Goal: Task Accomplishment & Management: Complete application form

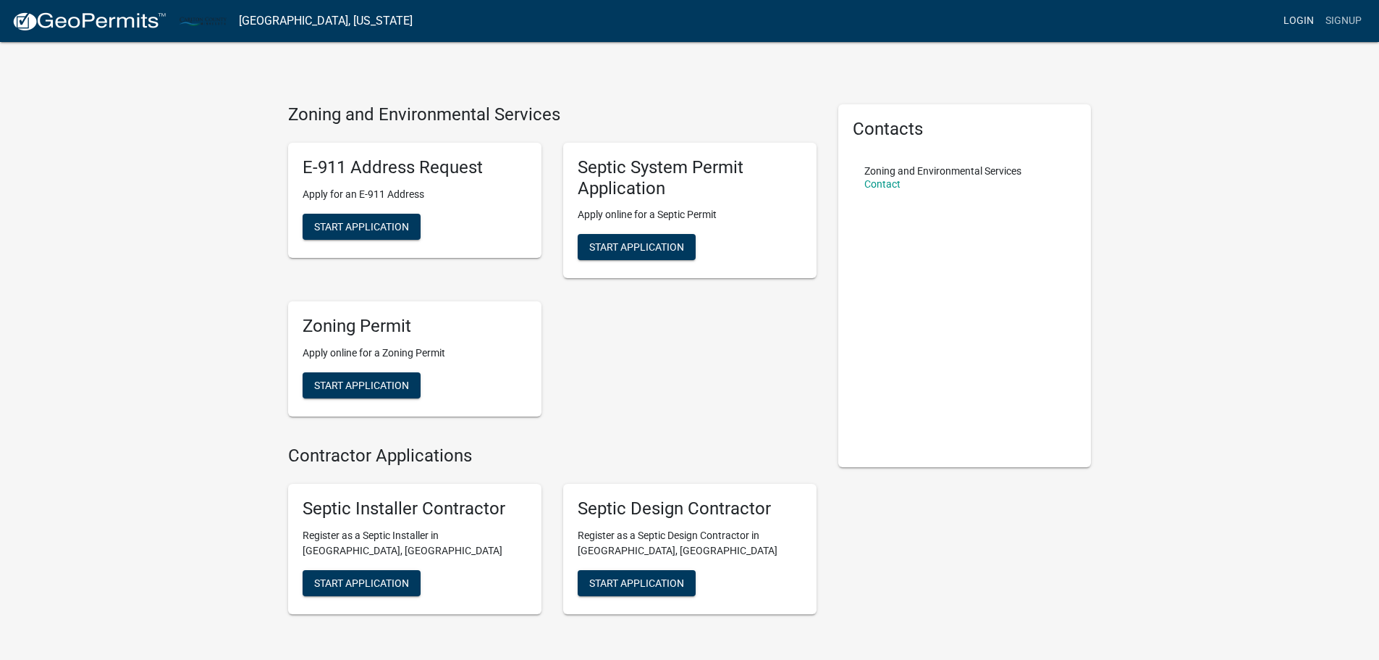
click at [1305, 18] on link "Login" at bounding box center [1299, 21] width 42 height 28
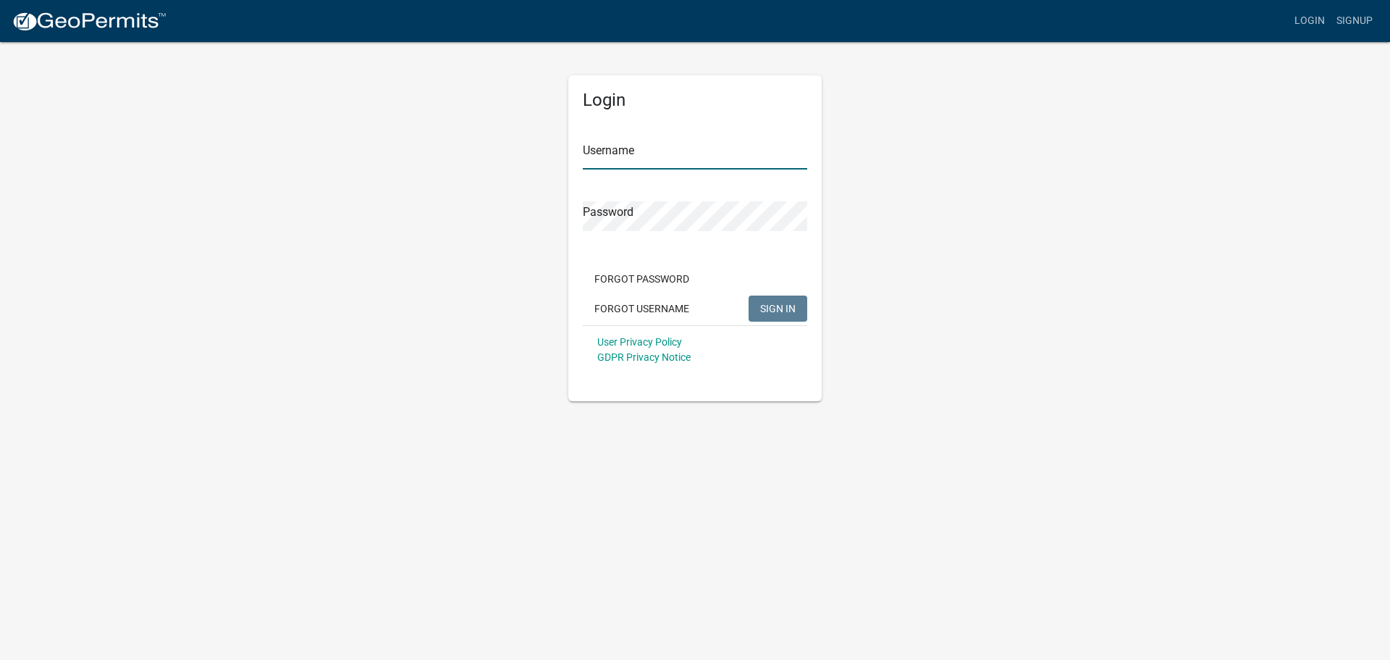
click at [679, 157] on input "Username" at bounding box center [695, 155] width 224 height 30
type input "Precision Grade LLC"
click at [749, 295] on button "SIGN IN" at bounding box center [778, 308] width 59 height 26
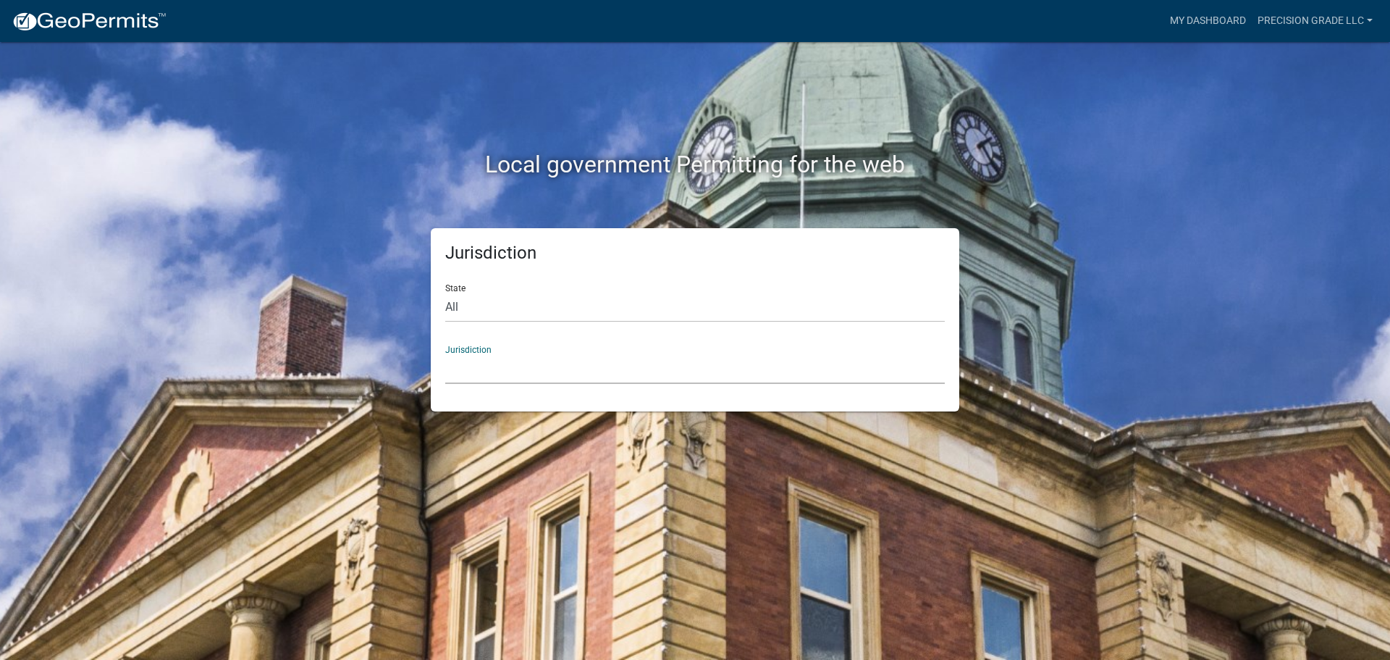
click at [612, 369] on select "[GEOGRAPHIC_DATA], [US_STATE] [GEOGRAPHIC_DATA], [US_STATE][PERSON_NAME][GEOGRA…" at bounding box center [695, 369] width 500 height 30
click at [1226, 229] on div "Local government Permitting for the web Jurisdiction State All [US_STATE] [US_S…" at bounding box center [695, 330] width 1390 height 660
click at [515, 315] on select "All [US_STATE] [US_STATE] [US_STATE] [US_STATE] [US_STATE] [US_STATE] [US_STATE…" at bounding box center [695, 307] width 500 height 30
click at [515, 314] on select "All [US_STATE] [US_STATE] [US_STATE] [US_STATE] [US_STATE] [US_STATE] [US_STATE…" at bounding box center [695, 307] width 500 height 30
click at [445, 292] on select "All [US_STATE] [US_STATE] [US_STATE] [US_STATE] [US_STATE] [US_STATE] [US_STATE…" at bounding box center [695, 307] width 500 height 30
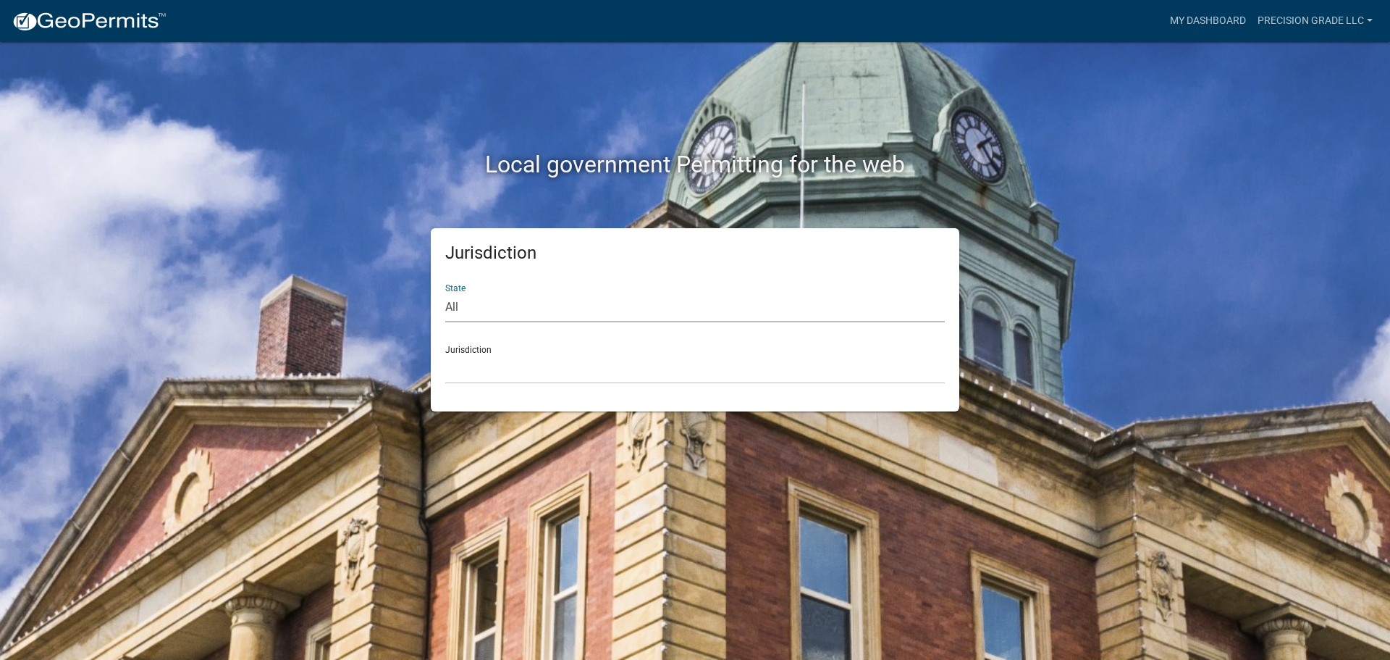
click at [514, 311] on select "All [US_STATE] [US_STATE] [US_STATE] [US_STATE] [US_STATE] [US_STATE] [US_STATE…" at bounding box center [695, 307] width 500 height 30
select select "[US_STATE]"
click at [445, 292] on select "All [US_STATE] [US_STATE] [US_STATE] [US_STATE] [US_STATE] [US_STATE] [US_STATE…" at bounding box center [695, 307] width 500 height 30
click at [512, 355] on select "[GEOGRAPHIC_DATA], [US_STATE] [GEOGRAPHIC_DATA], [US_STATE] [GEOGRAPHIC_DATA], …" at bounding box center [695, 369] width 500 height 30
click at [599, 365] on select "[GEOGRAPHIC_DATA], [US_STATE] [GEOGRAPHIC_DATA], [US_STATE][PERSON_NAME][GEOGRA…" at bounding box center [695, 369] width 500 height 30
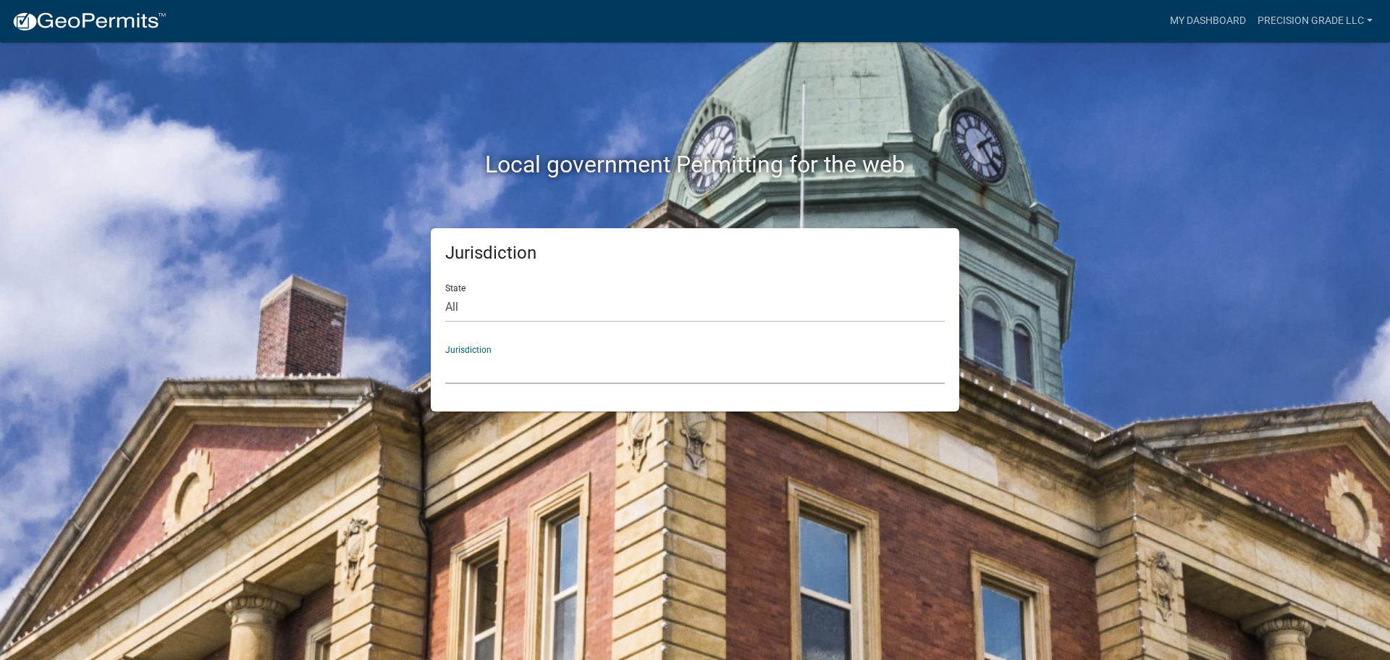
click at [302, 371] on div "Jurisdiction State All [US_STATE] [US_STATE] [US_STATE] [US_STATE] [US_STATE] […" at bounding box center [694, 319] width 825 height 183
click at [515, 307] on select "All [US_STATE] [US_STATE] [US_STATE] [US_STATE] [US_STATE] [US_STATE] [US_STATE…" at bounding box center [695, 307] width 500 height 30
select select "[US_STATE]"
click at [445, 292] on select "All [US_STATE] [US_STATE] [US_STATE] [US_STATE] [US_STATE] [US_STATE] [US_STATE…" at bounding box center [695, 307] width 500 height 30
click at [506, 374] on select "[GEOGRAPHIC_DATA], [US_STATE] [GEOGRAPHIC_DATA], [US_STATE] [GEOGRAPHIC_DATA], …" at bounding box center [695, 369] width 500 height 30
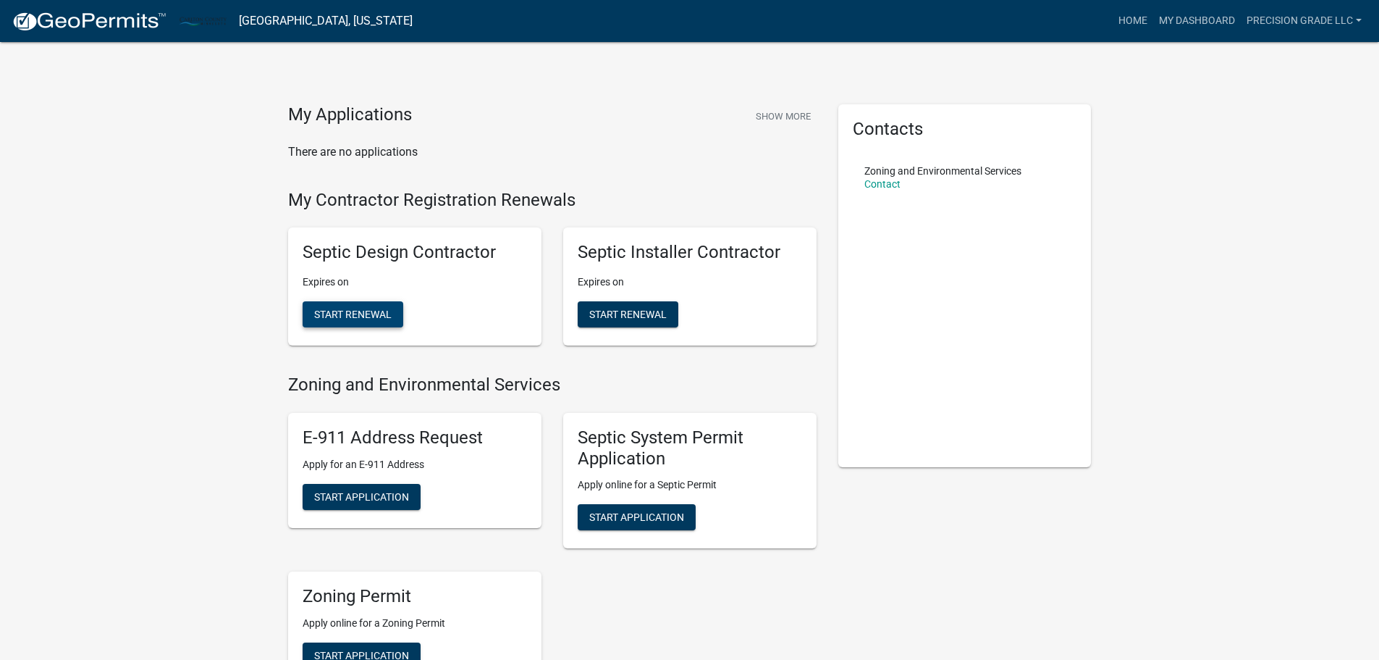
click at [393, 316] on button "Start Renewal" at bounding box center [353, 314] width 101 height 26
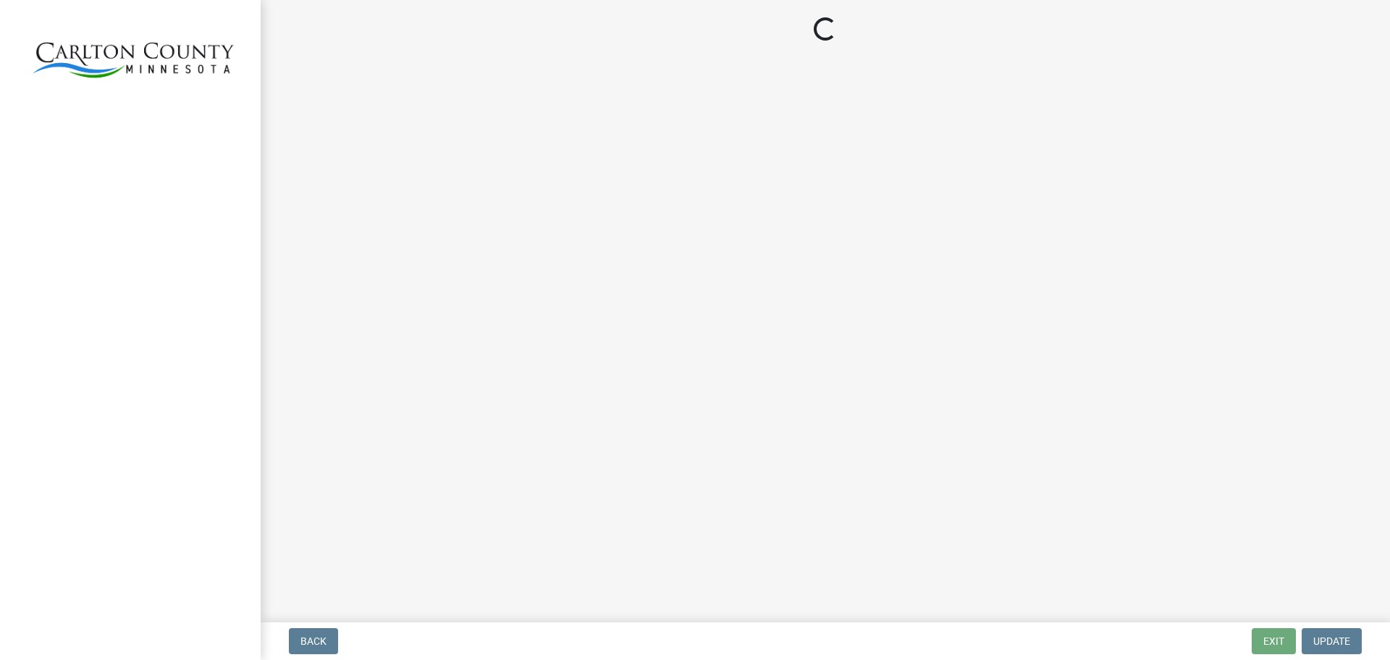
select select "MN"
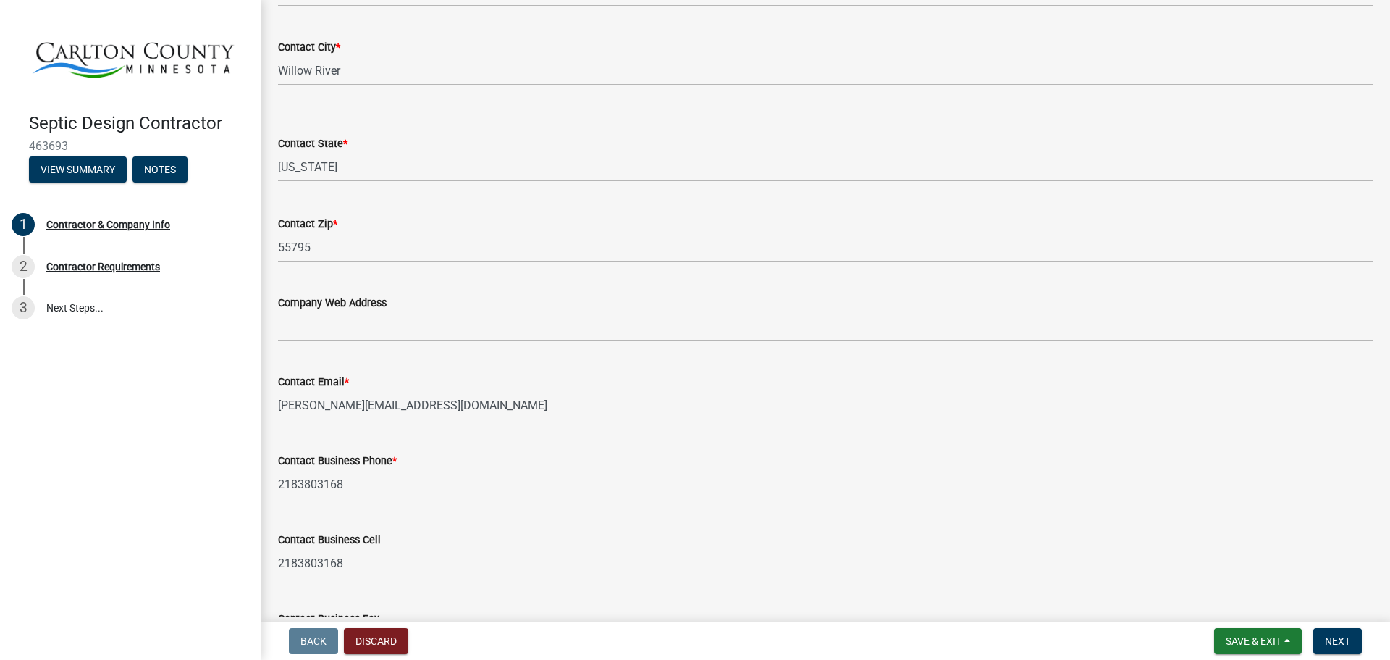
scroll to position [645, 0]
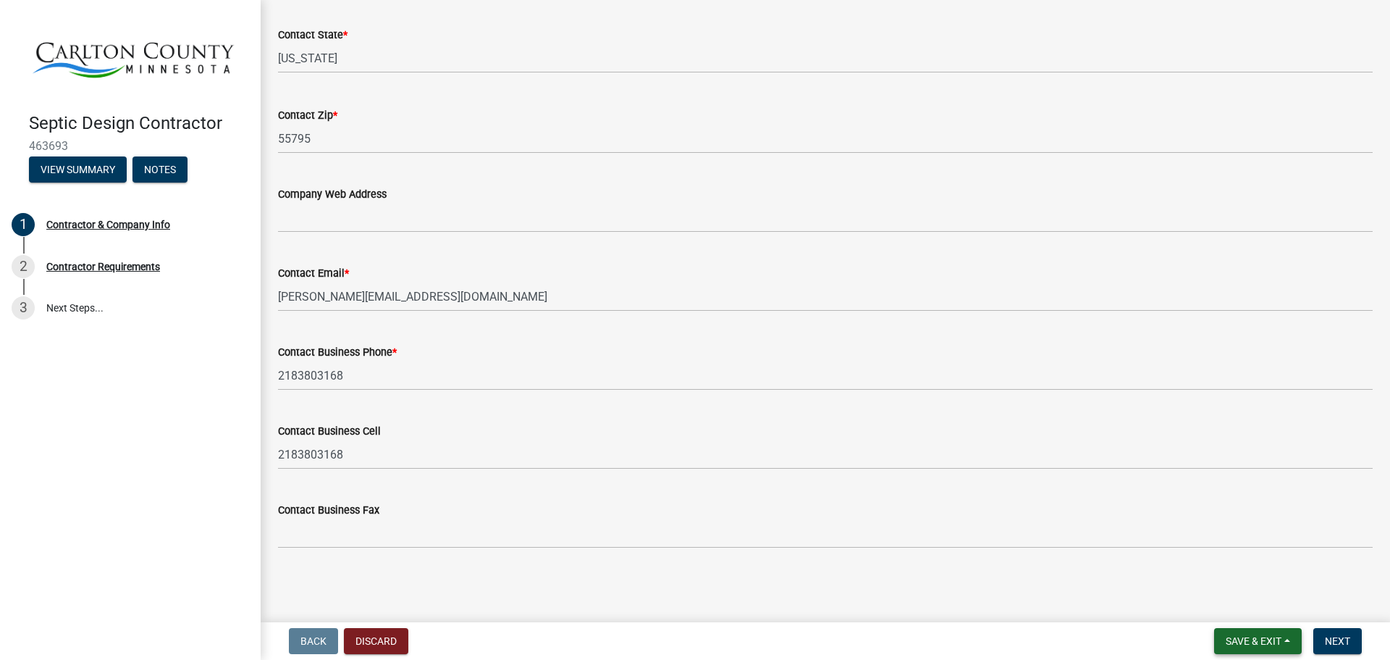
click at [1260, 638] on span "Save & Exit" at bounding box center [1254, 641] width 56 height 12
click at [1253, 599] on button "Save & Exit" at bounding box center [1244, 603] width 116 height 35
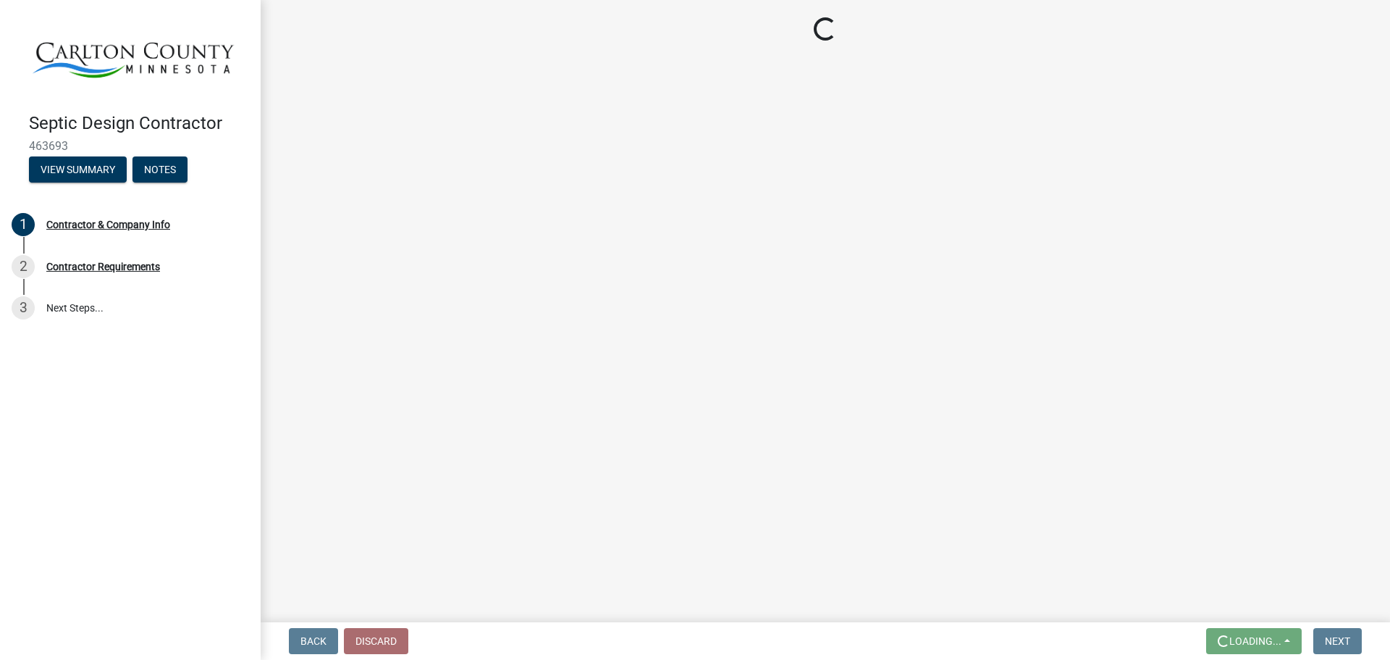
scroll to position [0, 0]
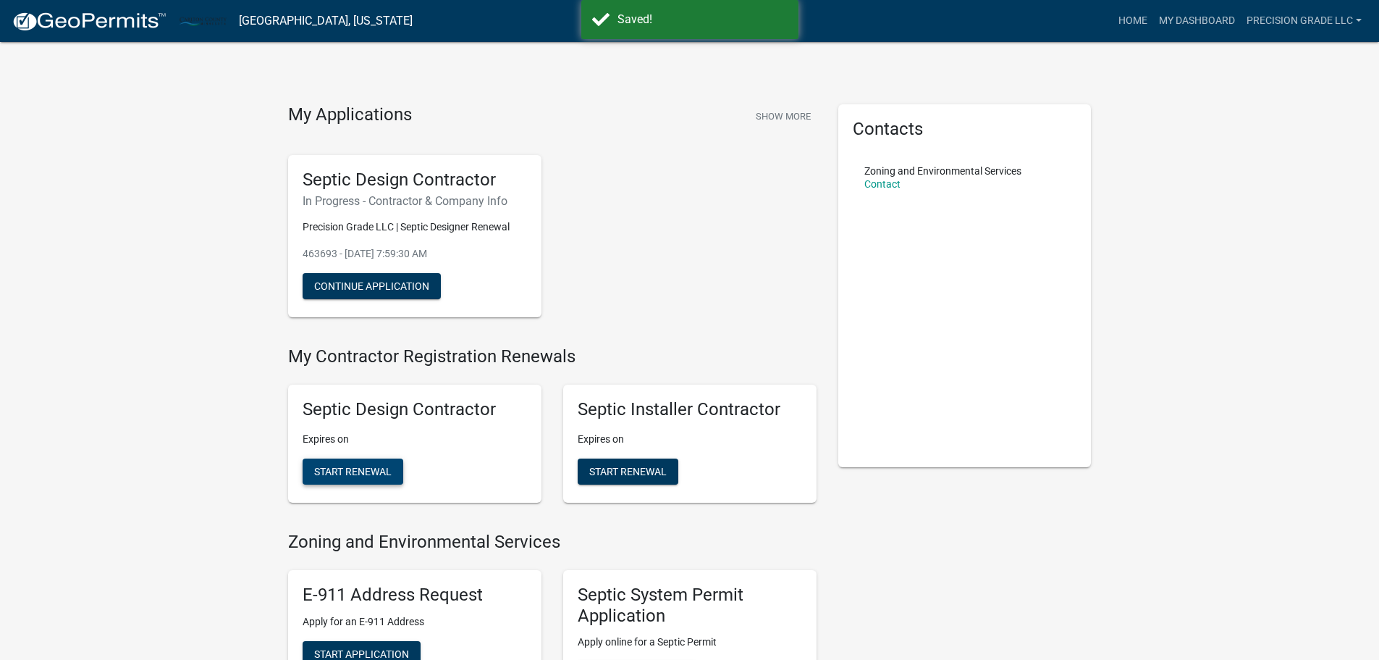
click at [354, 466] on span "Start Renewal" at bounding box center [352, 472] width 77 height 12
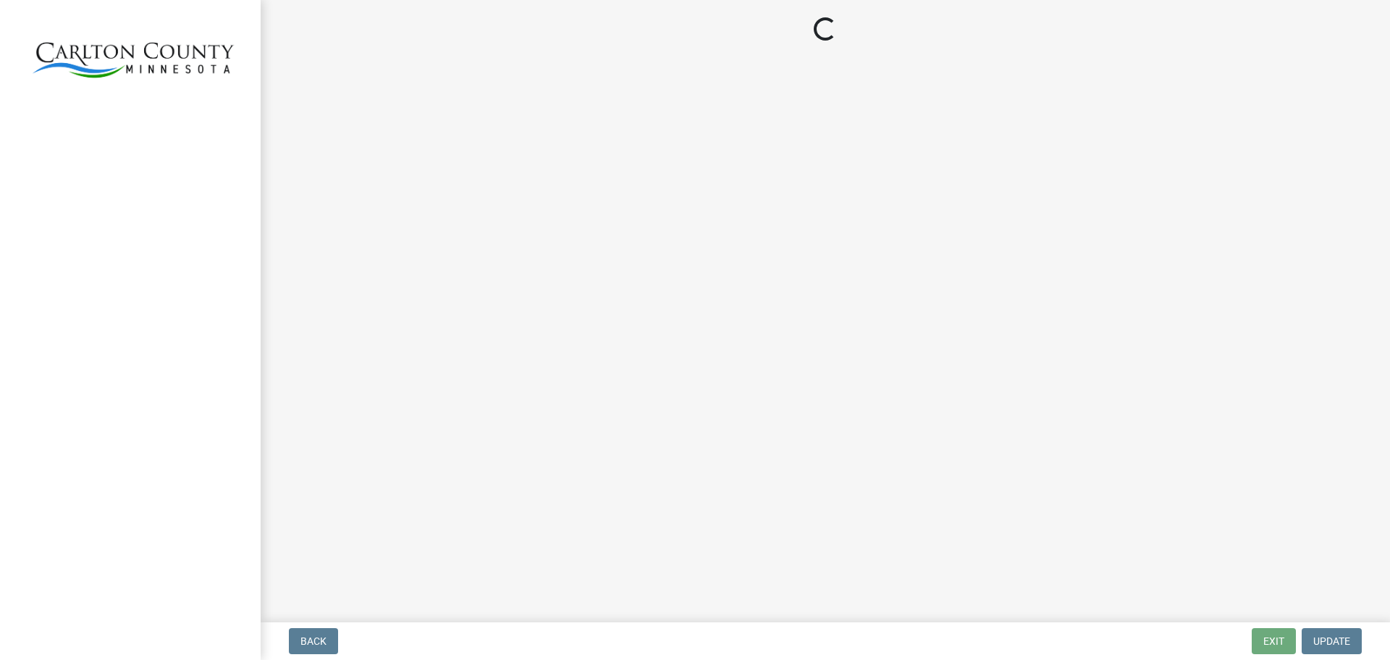
select select "MN"
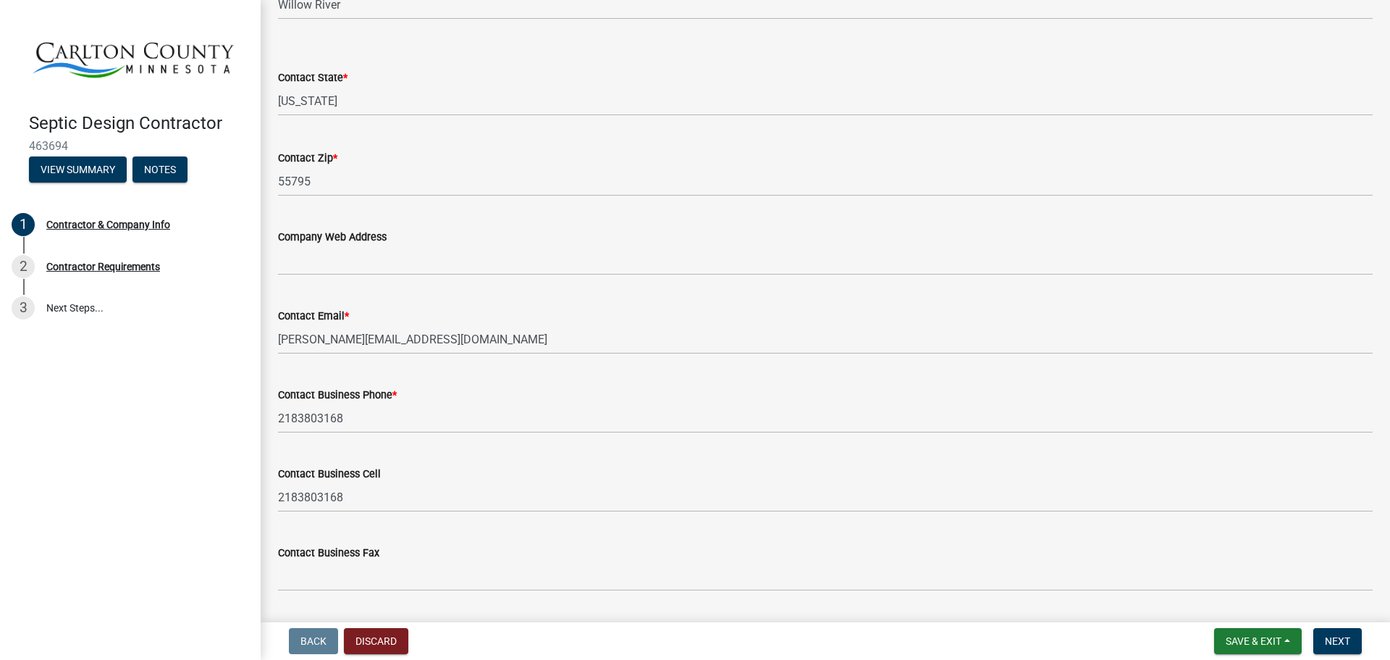
scroll to position [645, 0]
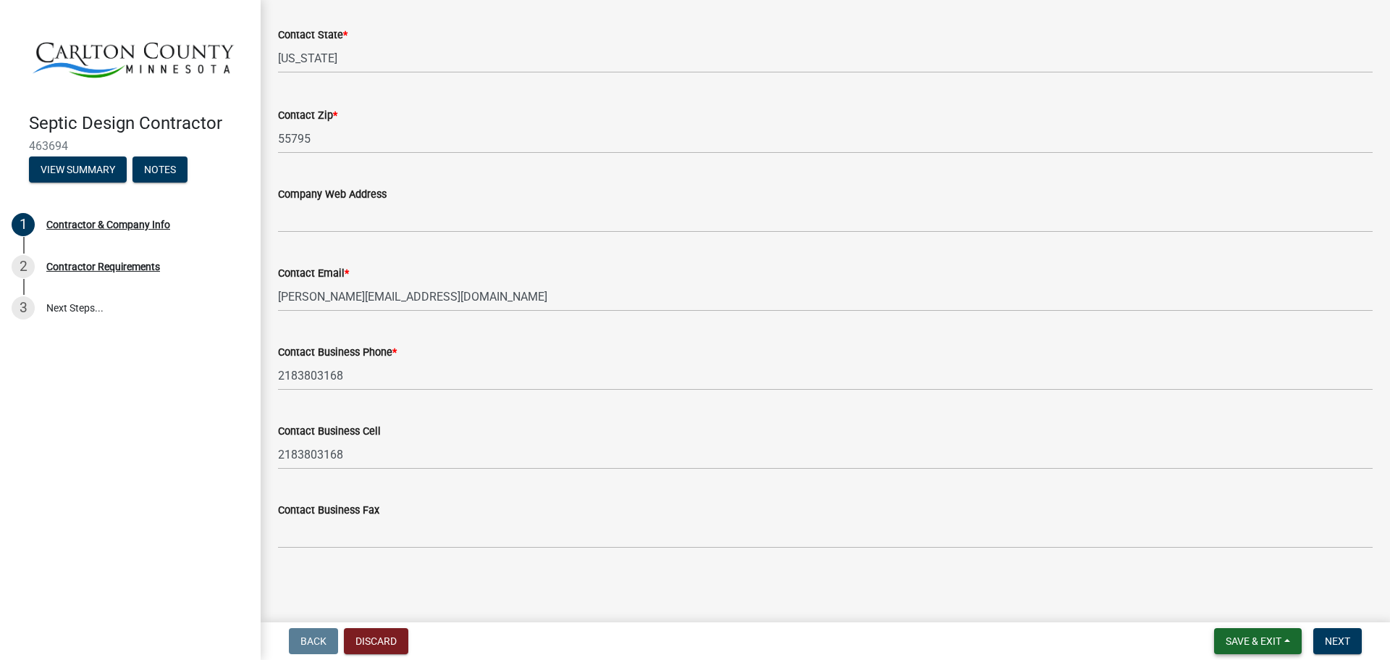
click at [1258, 639] on span "Save & Exit" at bounding box center [1254, 641] width 56 height 12
click at [1228, 606] on button "Save & Exit" at bounding box center [1244, 603] width 116 height 35
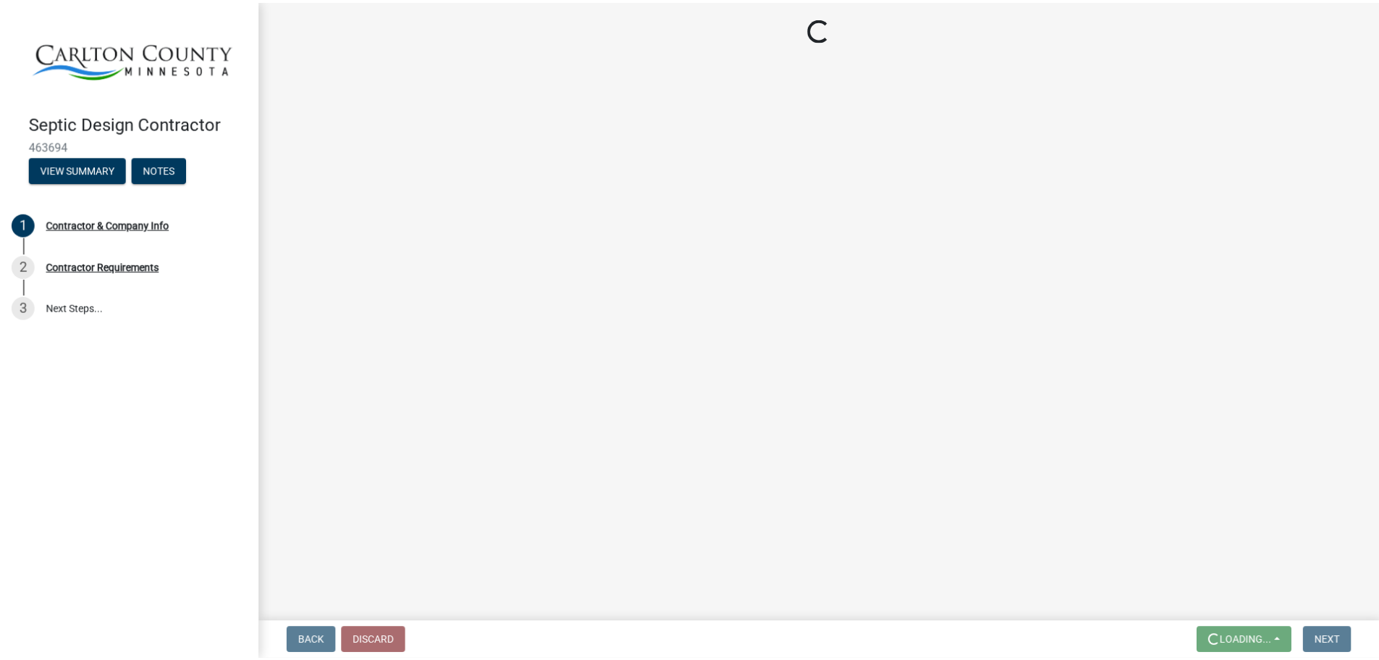
scroll to position [0, 0]
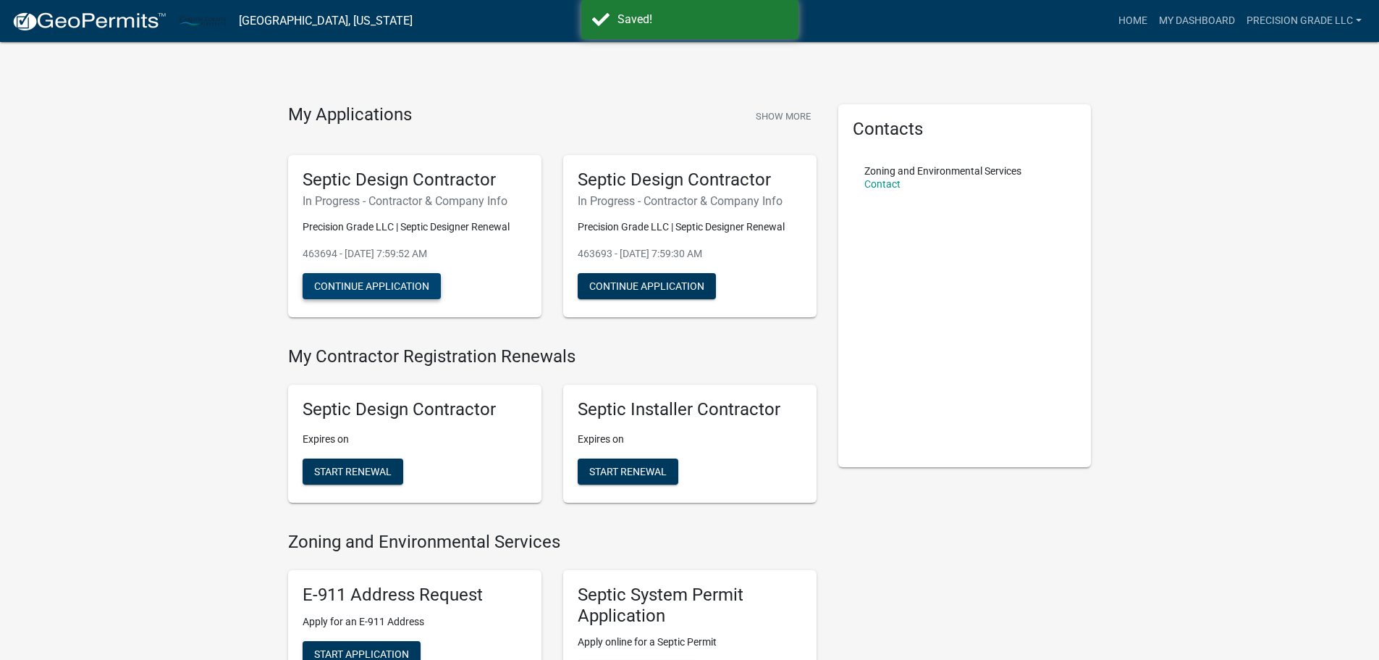
click at [371, 274] on button "Continue Application" at bounding box center [372, 286] width 138 height 26
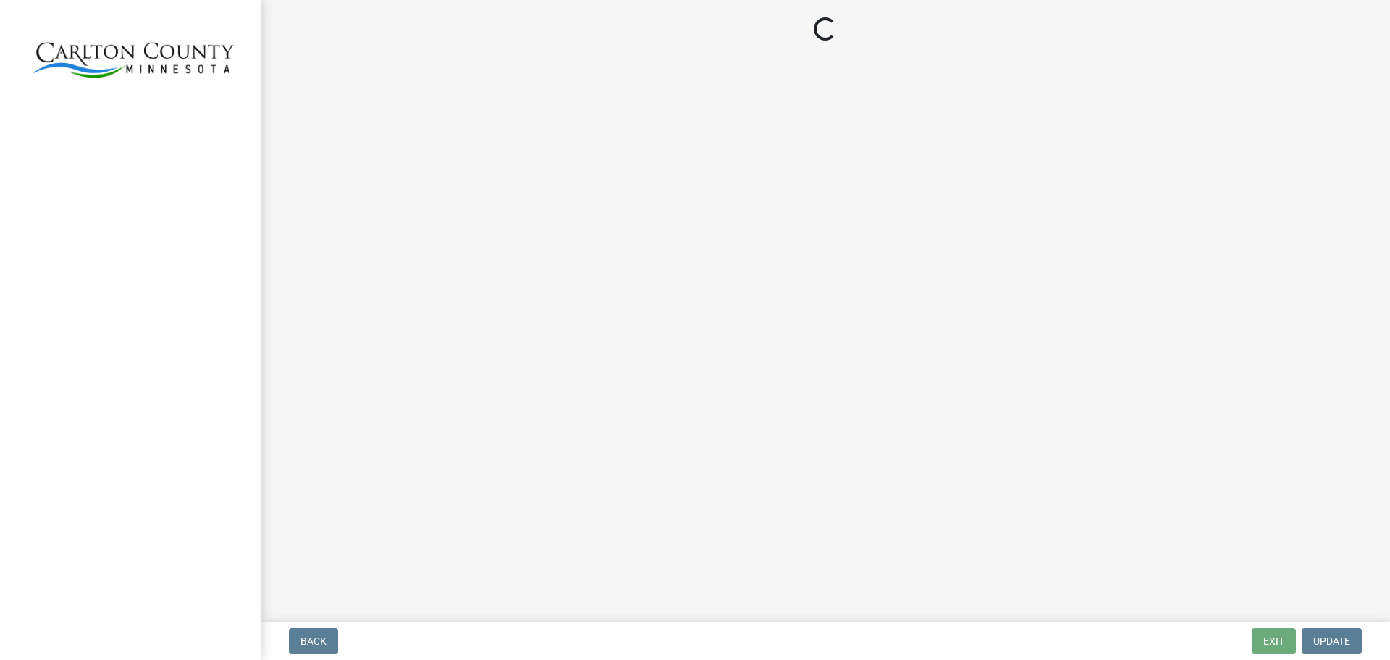
select select "MN"
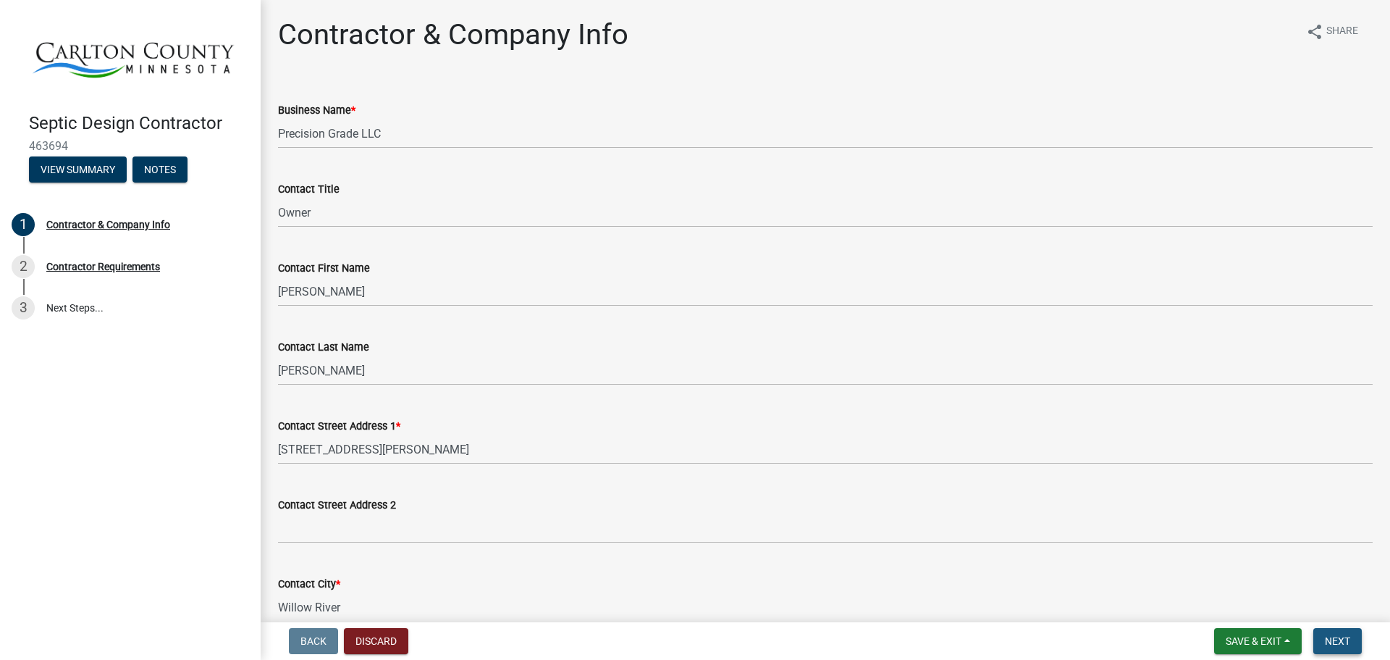
click at [1350, 633] on button "Next" at bounding box center [1337, 641] width 49 height 26
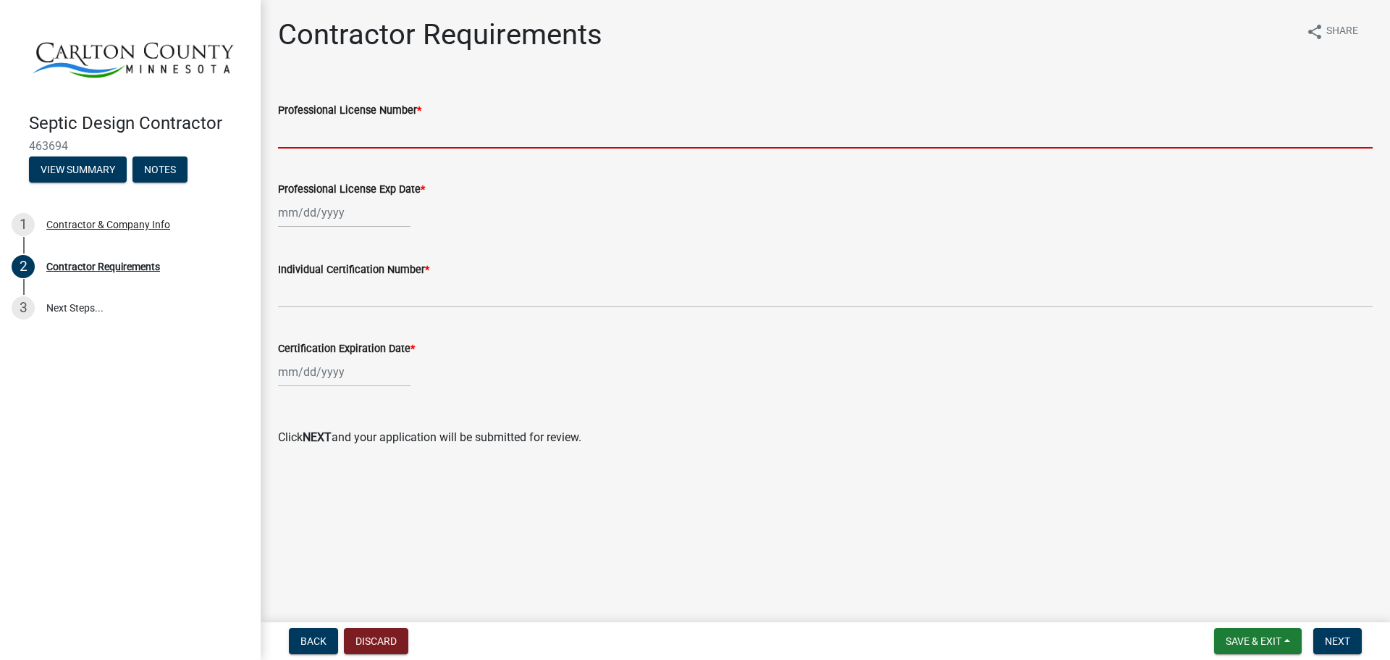
click at [425, 133] on input "Professional License Number *" at bounding box center [825, 134] width 1095 height 30
type input "3846"
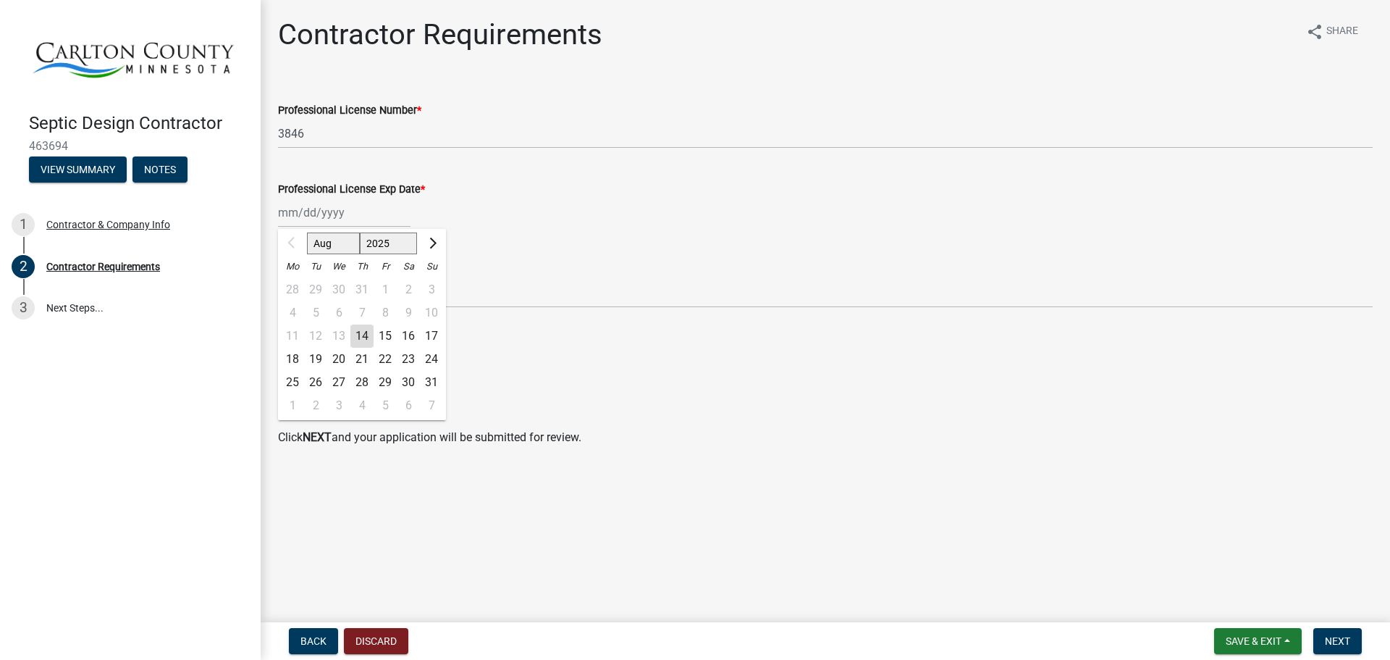
click at [369, 212] on div "Aug Sep Oct Nov [DATE] 2026 2027 2028 2029 2030 2031 2032 2033 2034 2035 2036 2…" at bounding box center [344, 213] width 132 height 30
type input "[DATE]"
click at [505, 261] on div "Individual Certification Number *" at bounding box center [825, 269] width 1095 height 17
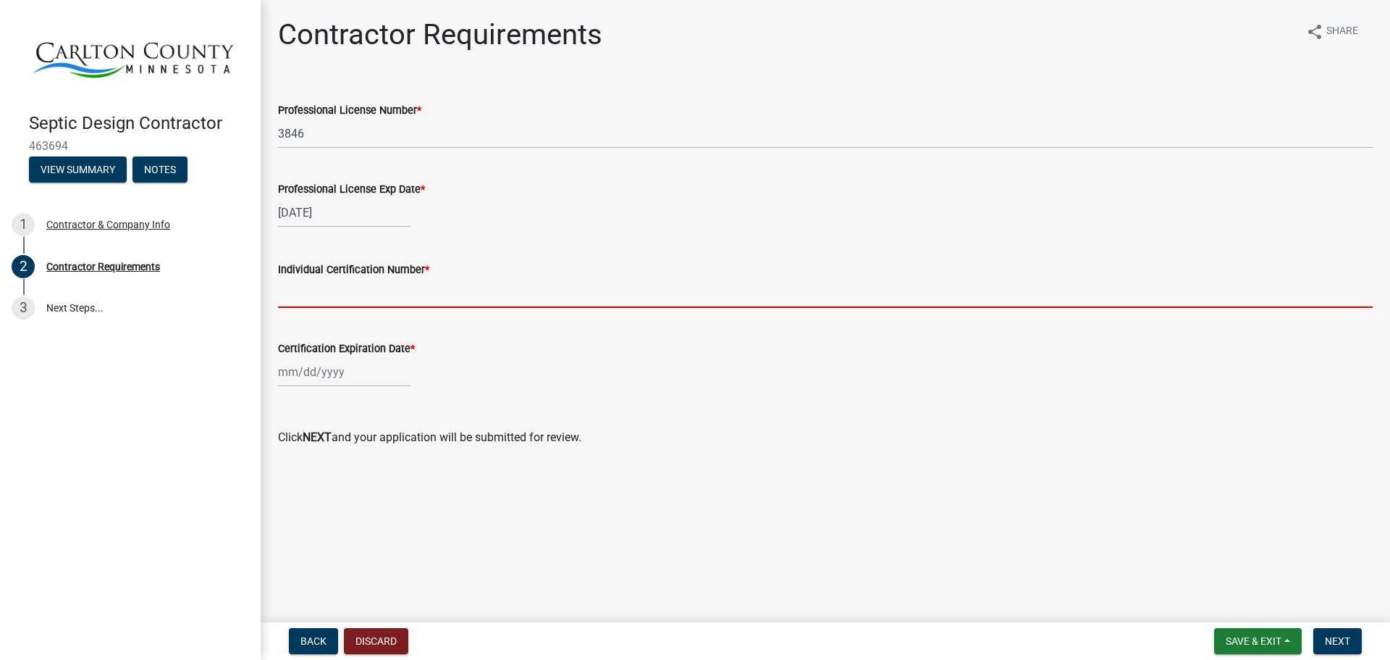
click at [326, 290] on input "Individual Certification Number *" at bounding box center [825, 293] width 1095 height 30
type input "9480"
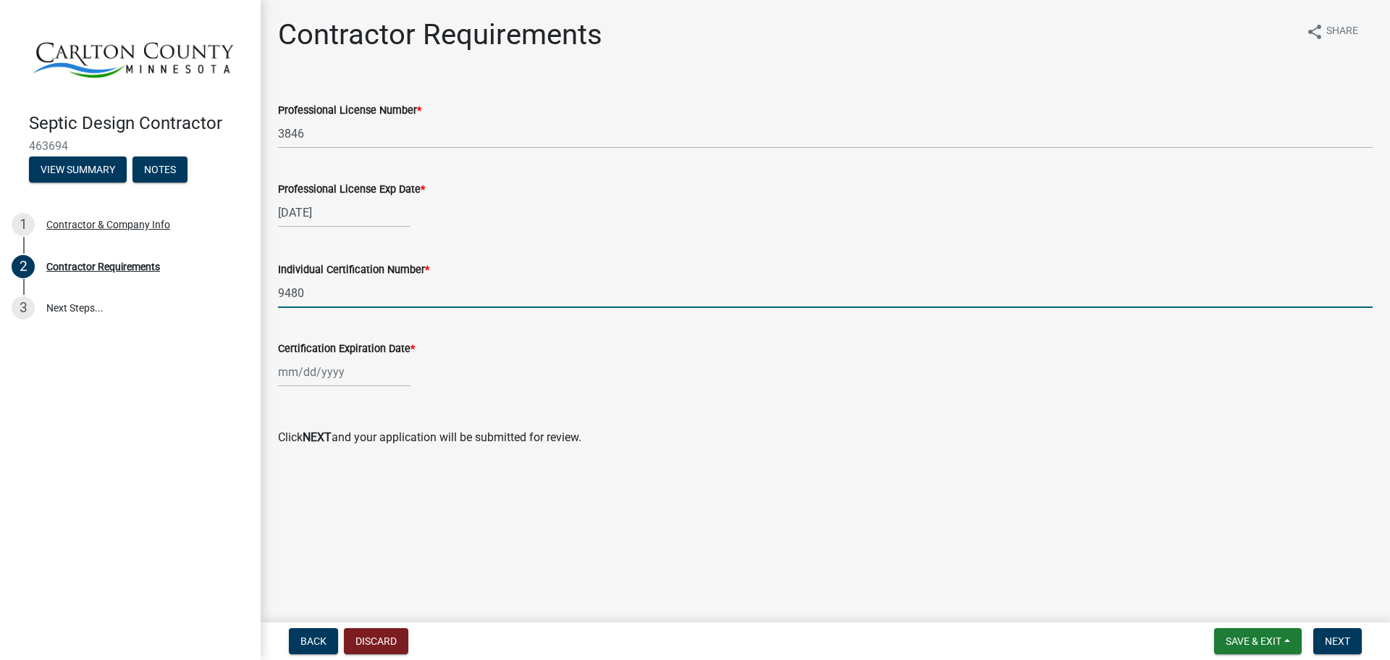
click at [374, 369] on div at bounding box center [344, 372] width 132 height 30
select select "8"
select select "2025"
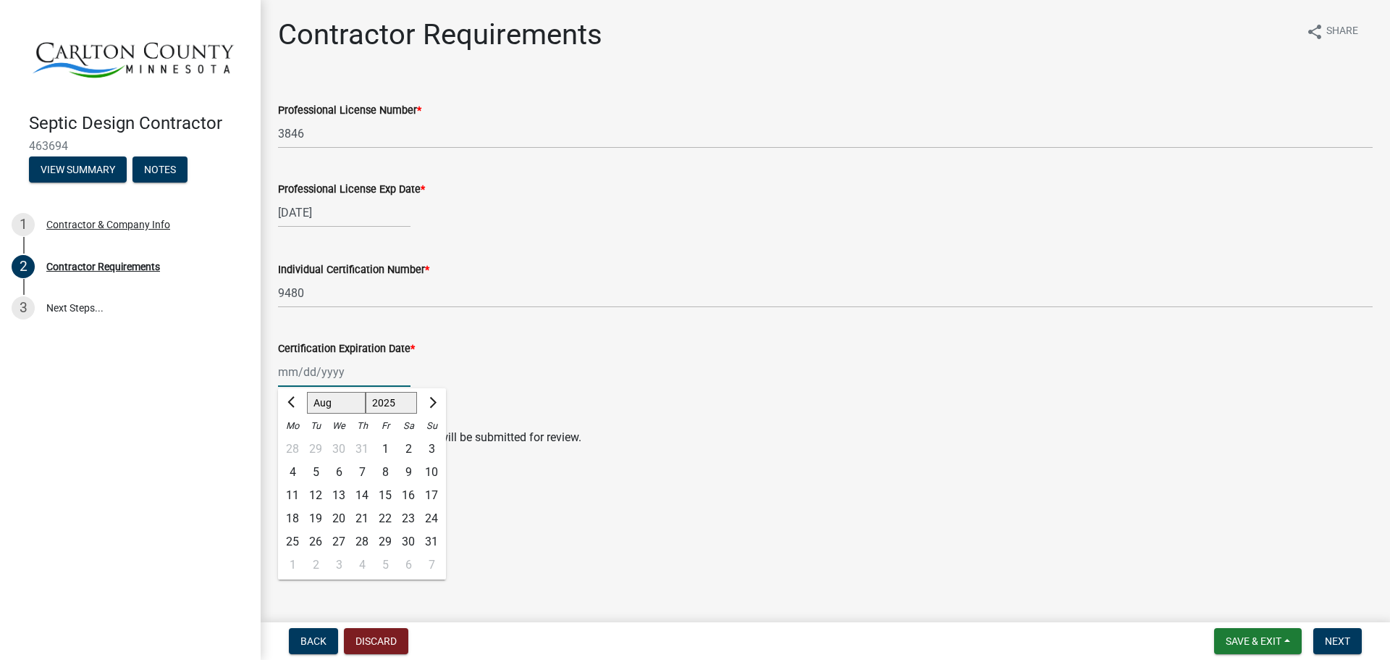
click at [375, 374] on input "Certification Expiration Date *" at bounding box center [344, 372] width 132 height 30
type input "[DATE]"
click at [651, 395] on wm-data-entity-input "Certification Expiration Date * [PERSON_NAME] Apr May Jun [DATE] Aug Sep Oct No…" at bounding box center [825, 359] width 1095 height 80
click at [1332, 635] on span "Next" at bounding box center [1337, 641] width 25 height 12
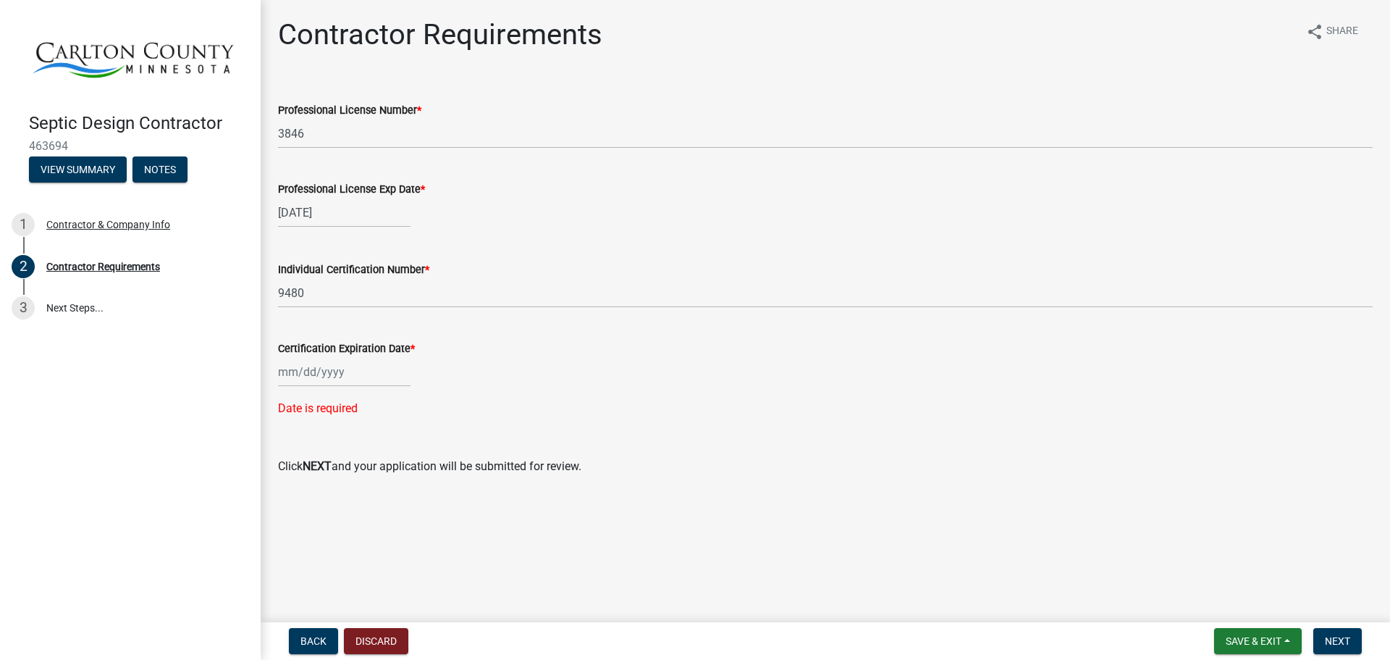
click at [345, 374] on div at bounding box center [344, 372] width 132 height 30
select select "8"
select select "2025"
click at [344, 371] on input "Certification Expiration Date *" at bounding box center [344, 372] width 132 height 30
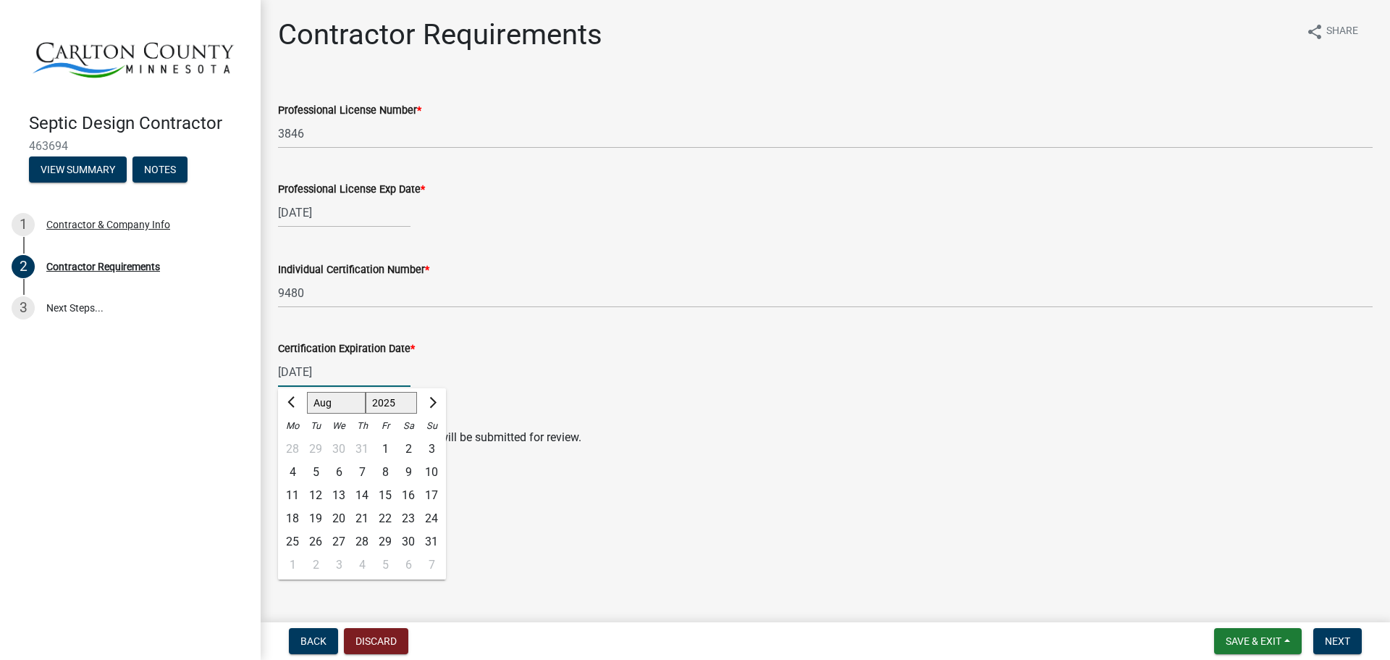
type input "[DATE]"
click at [833, 464] on div "Contractor Requirements share Share Professional License Number * 3846 Professi…" at bounding box center [825, 243] width 1116 height 453
click at [1338, 638] on span "Next" at bounding box center [1337, 641] width 25 height 12
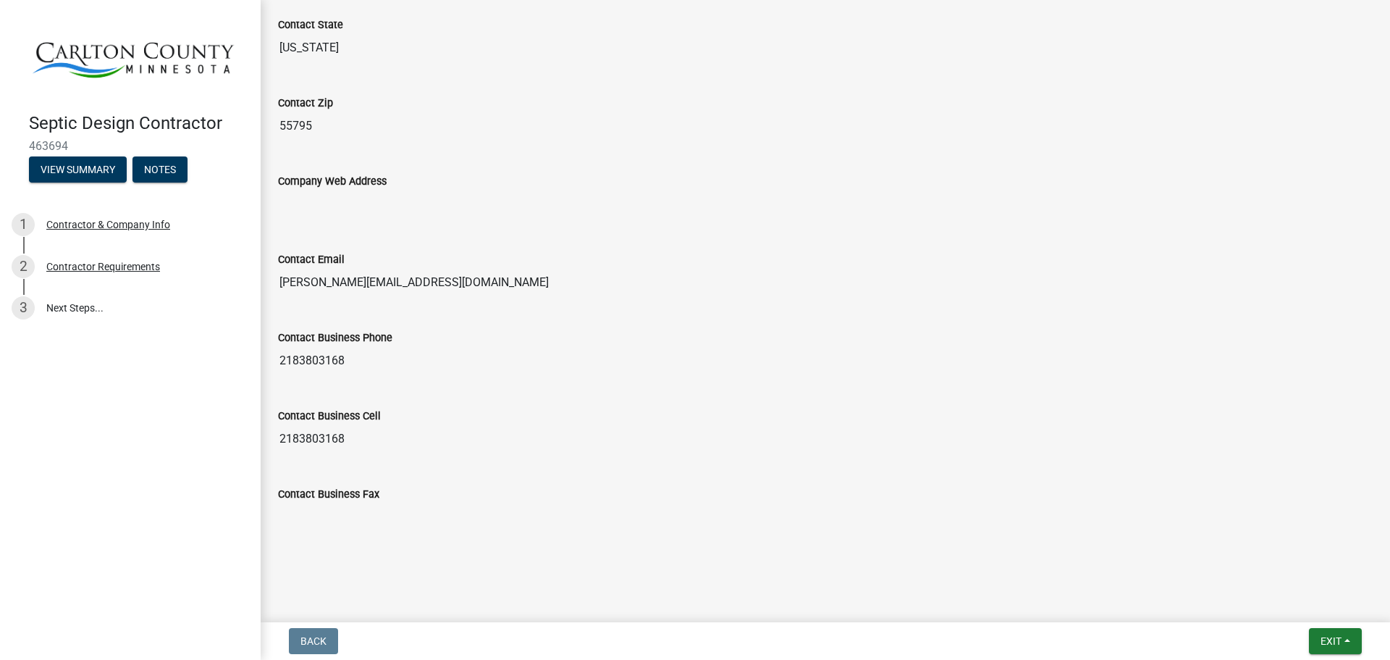
scroll to position [725, 0]
click at [1324, 641] on span "Exit" at bounding box center [1331, 641] width 21 height 12
click at [1323, 602] on button "Save & Exit" at bounding box center [1304, 603] width 116 height 35
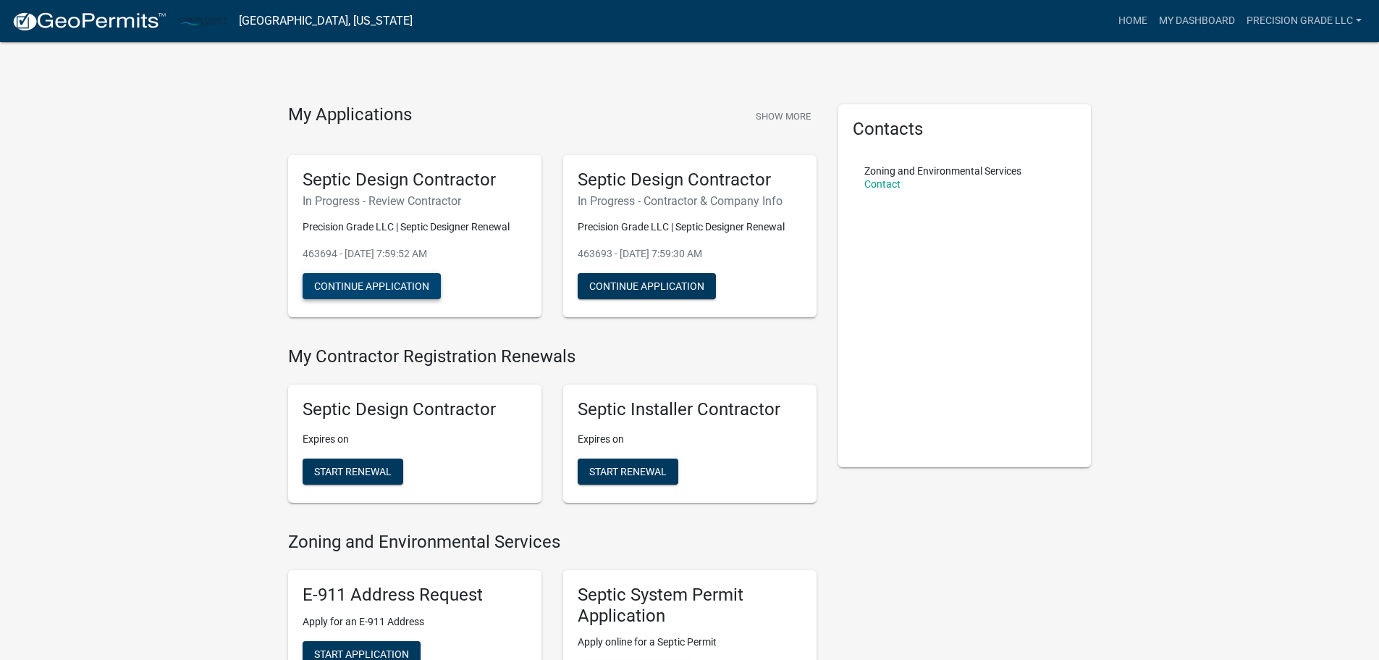
click at [415, 285] on button "Continue Application" at bounding box center [372, 286] width 138 height 26
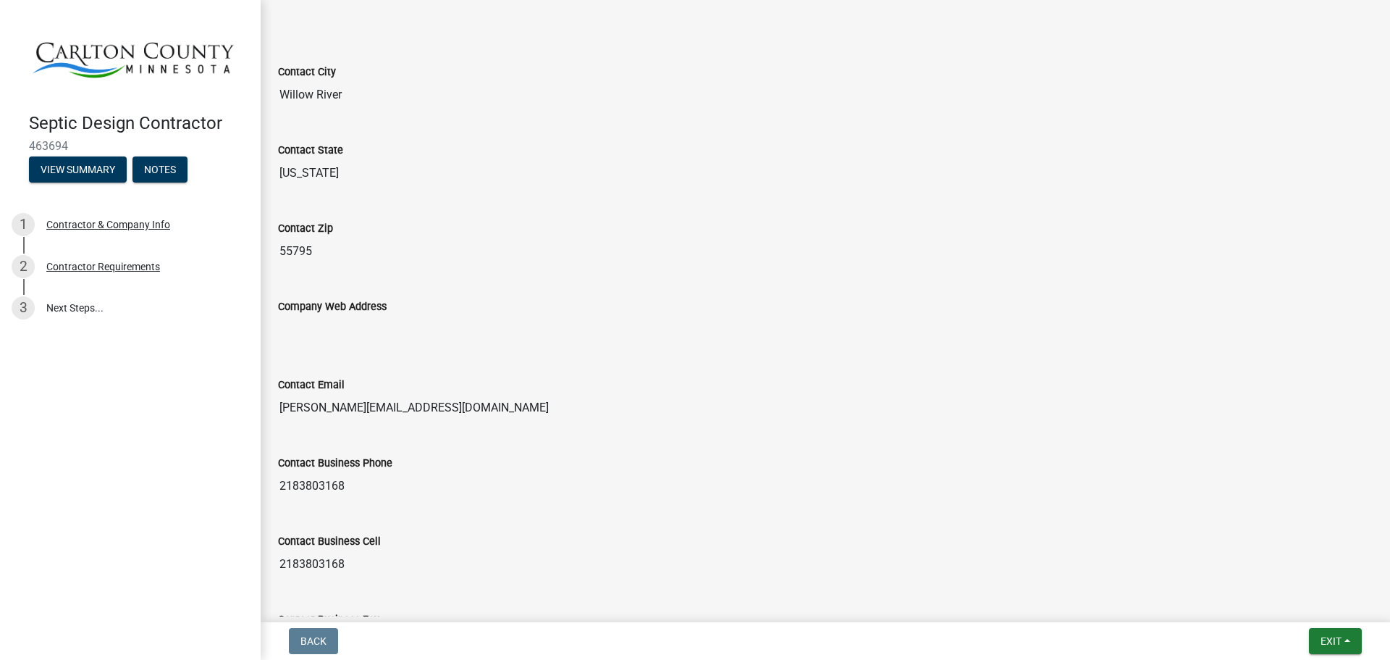
scroll to position [725, 0]
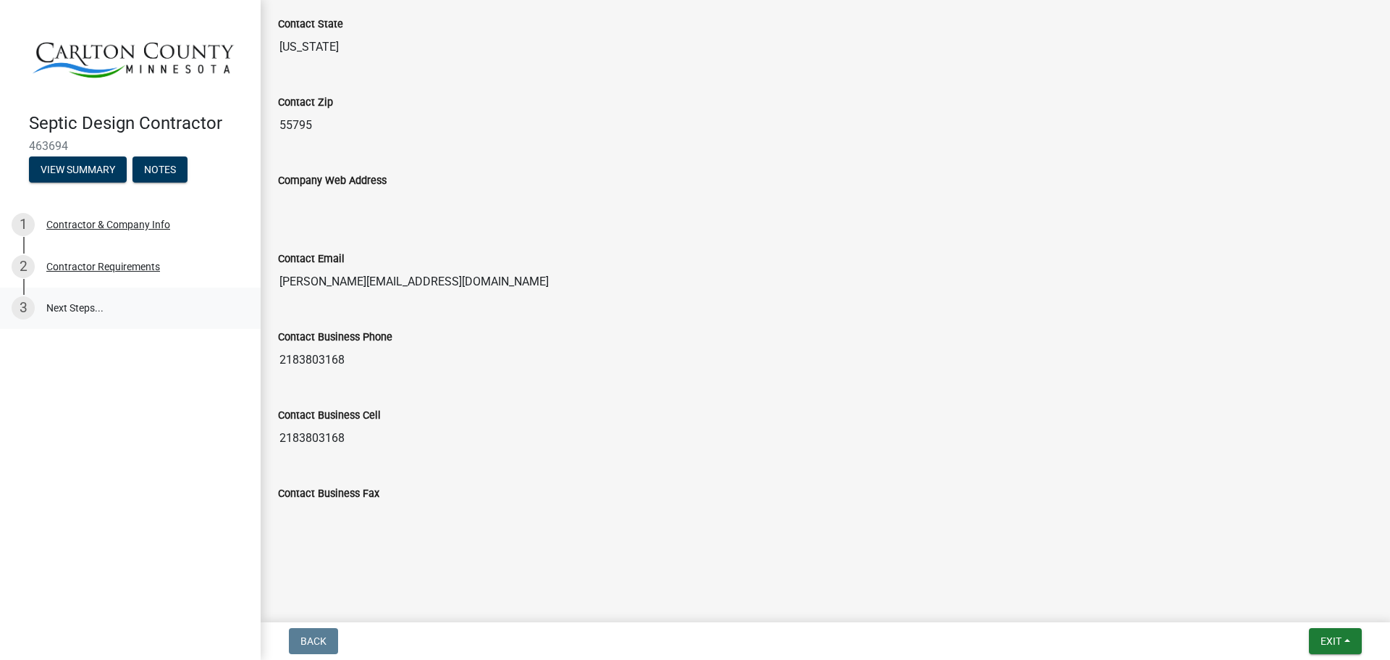
click at [93, 299] on link "3 Next Steps..." at bounding box center [130, 308] width 261 height 42
click at [1321, 635] on span "Exit" at bounding box center [1331, 641] width 21 height 12
click at [1307, 603] on button "Save & Exit" at bounding box center [1304, 603] width 116 height 35
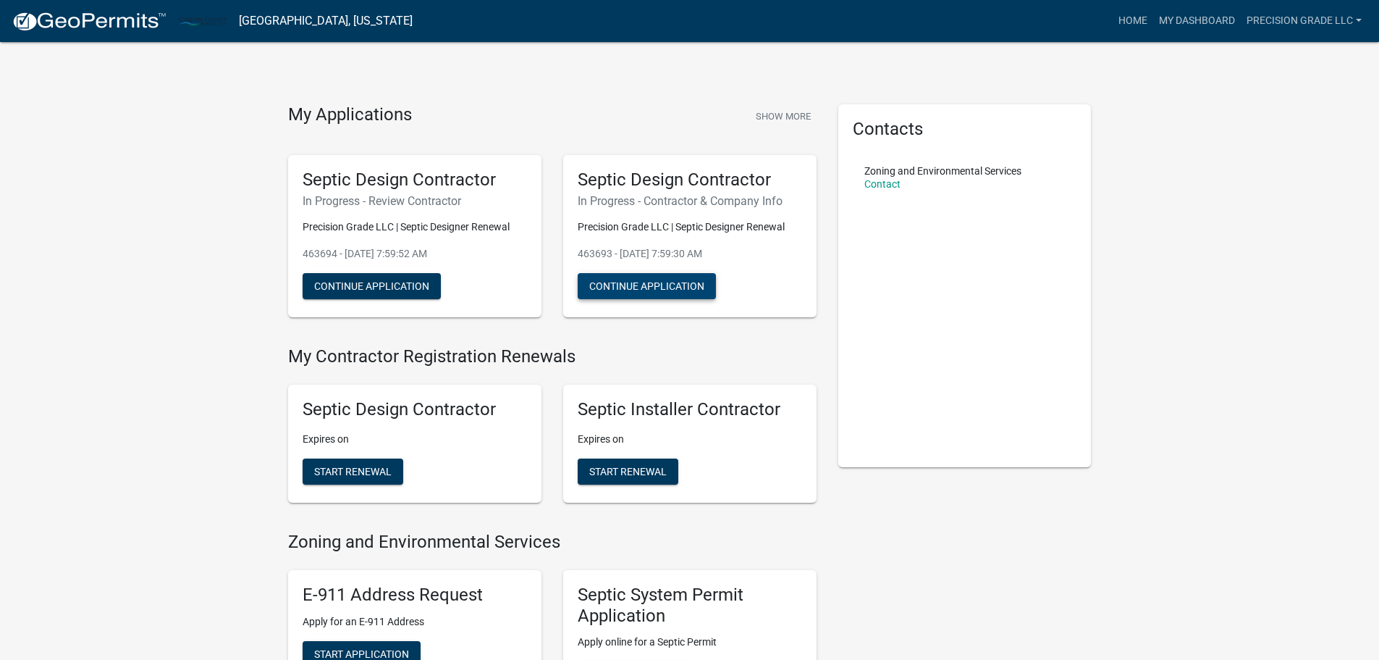
click at [680, 291] on button "Continue Application" at bounding box center [647, 286] width 138 height 26
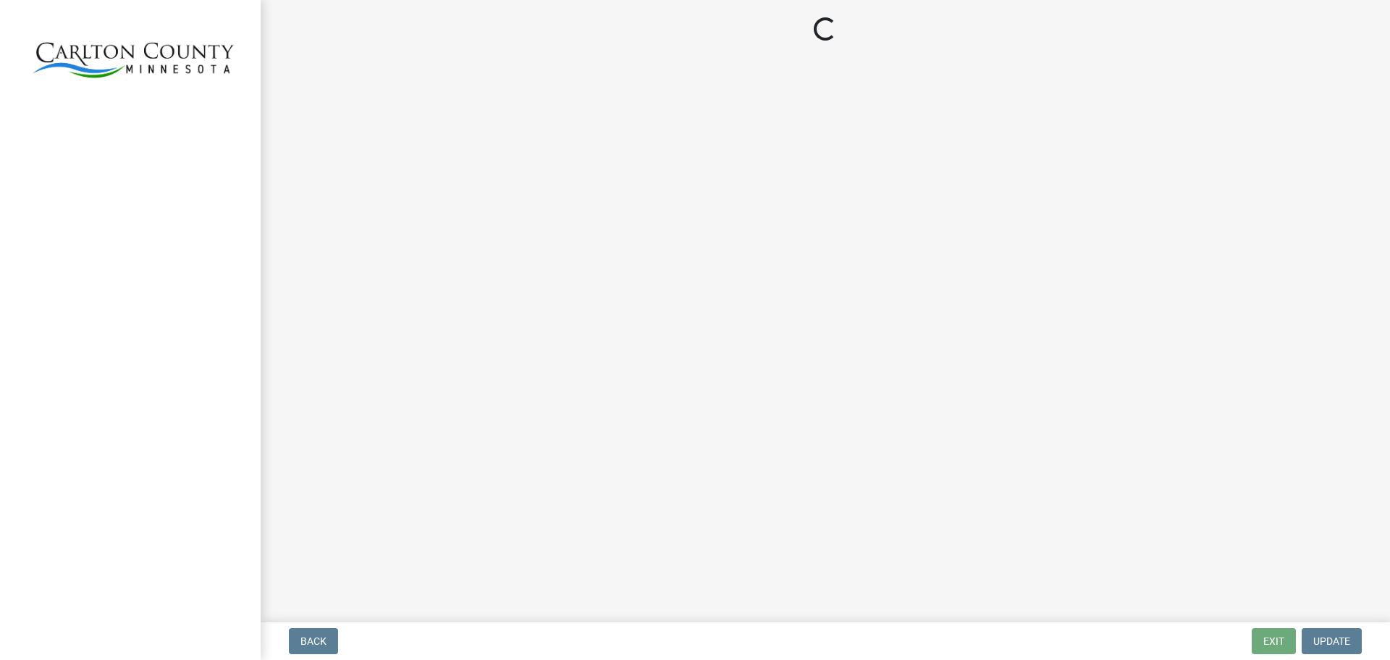
select select "MN"
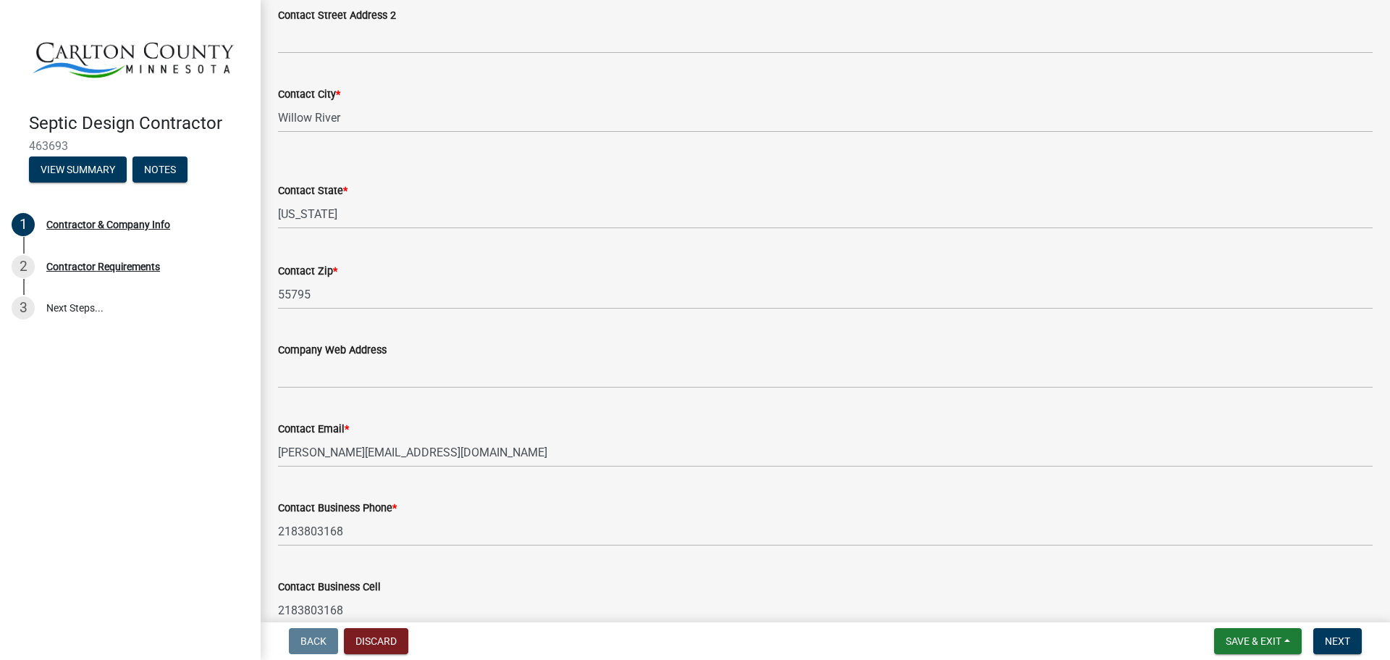
scroll to position [645, 0]
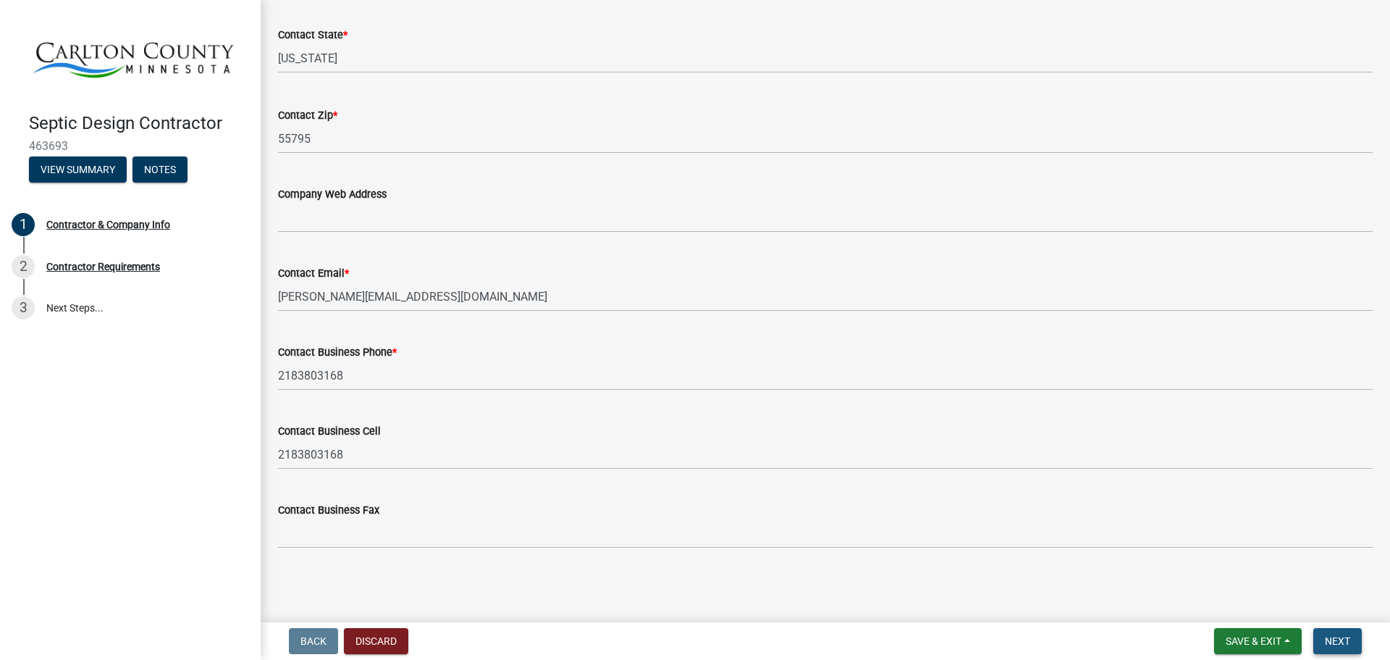
click at [1332, 635] on span "Next" at bounding box center [1337, 641] width 25 height 12
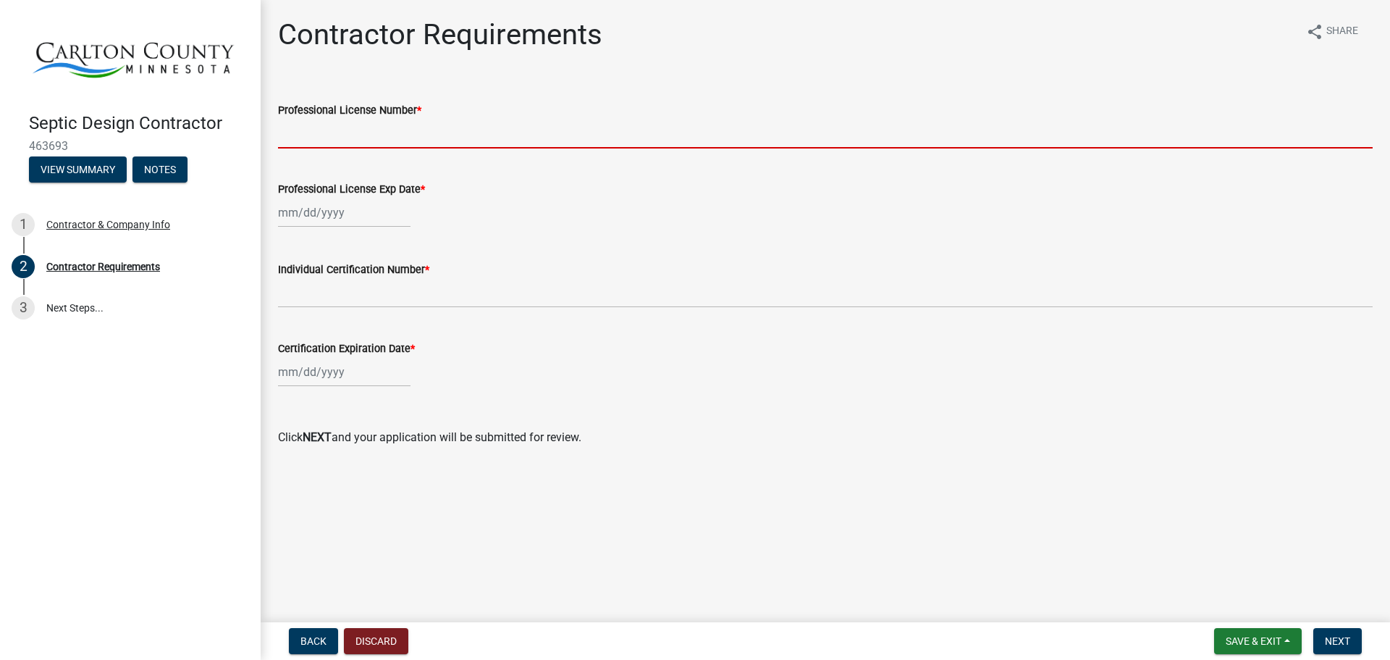
click at [445, 127] on input "Professional License Number *" at bounding box center [825, 134] width 1095 height 30
type input "3846"
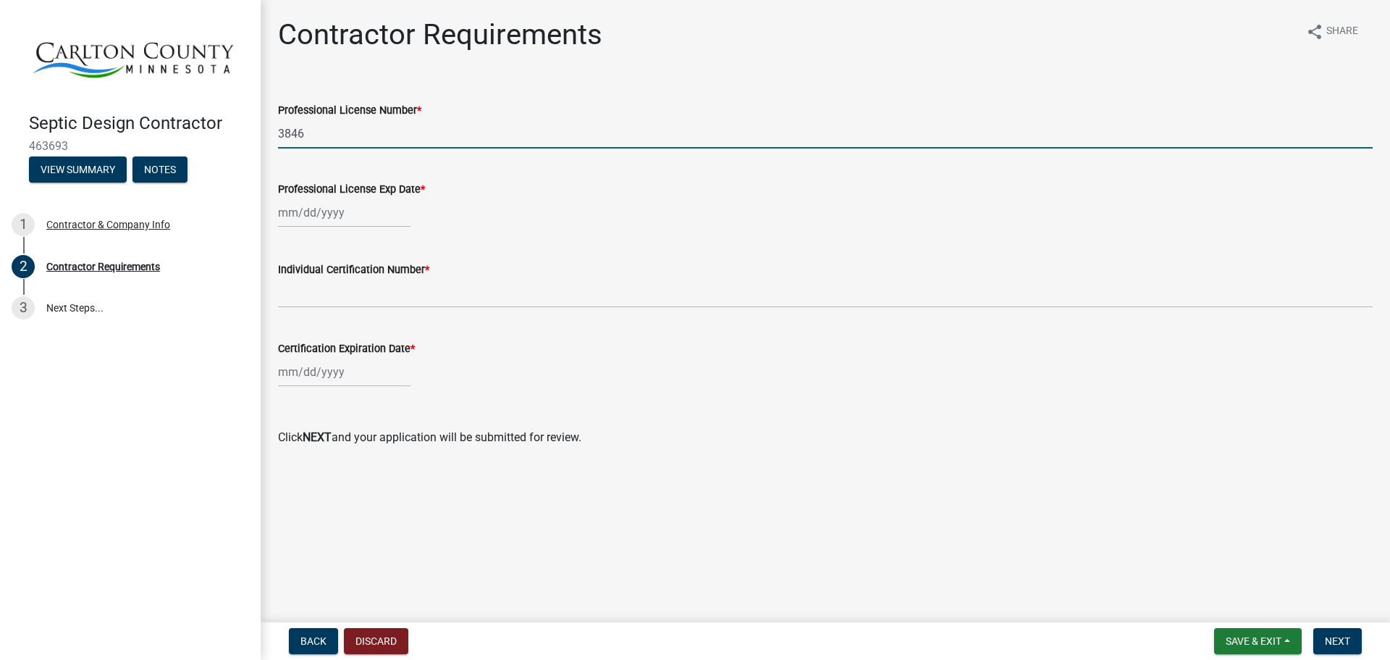
click at [376, 222] on div at bounding box center [344, 213] width 132 height 30
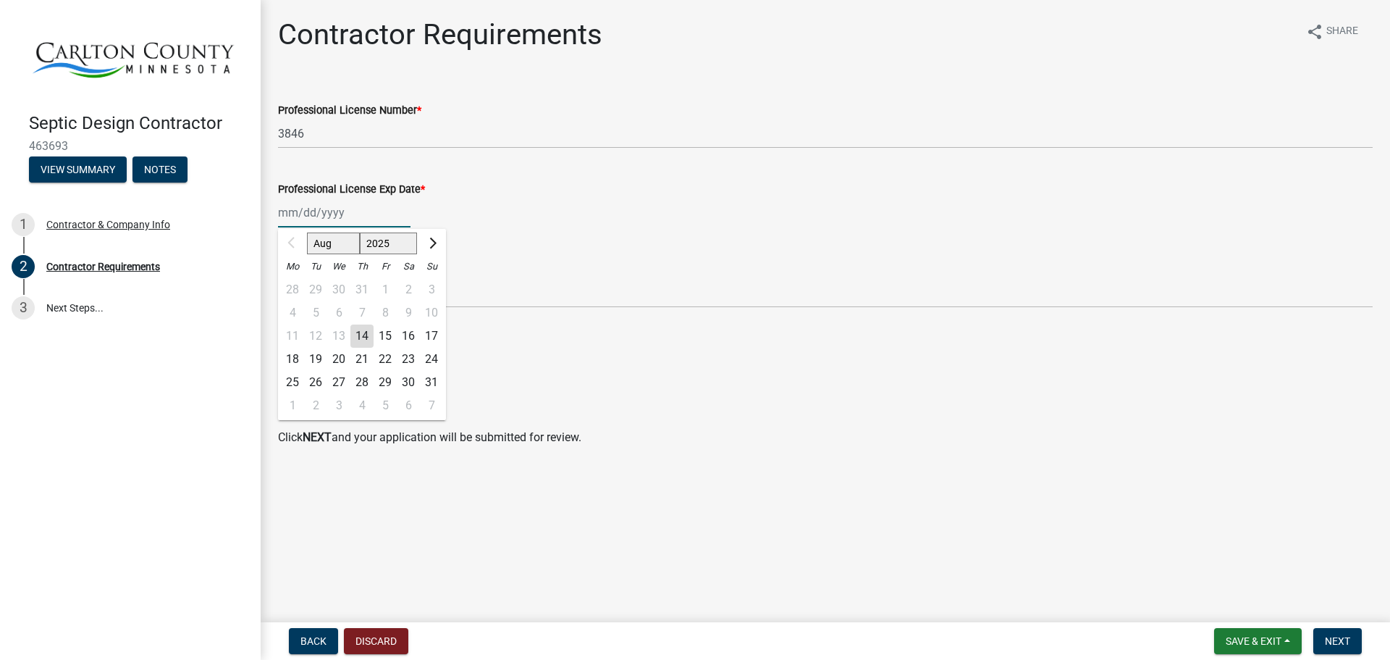
type input "[DATE]"
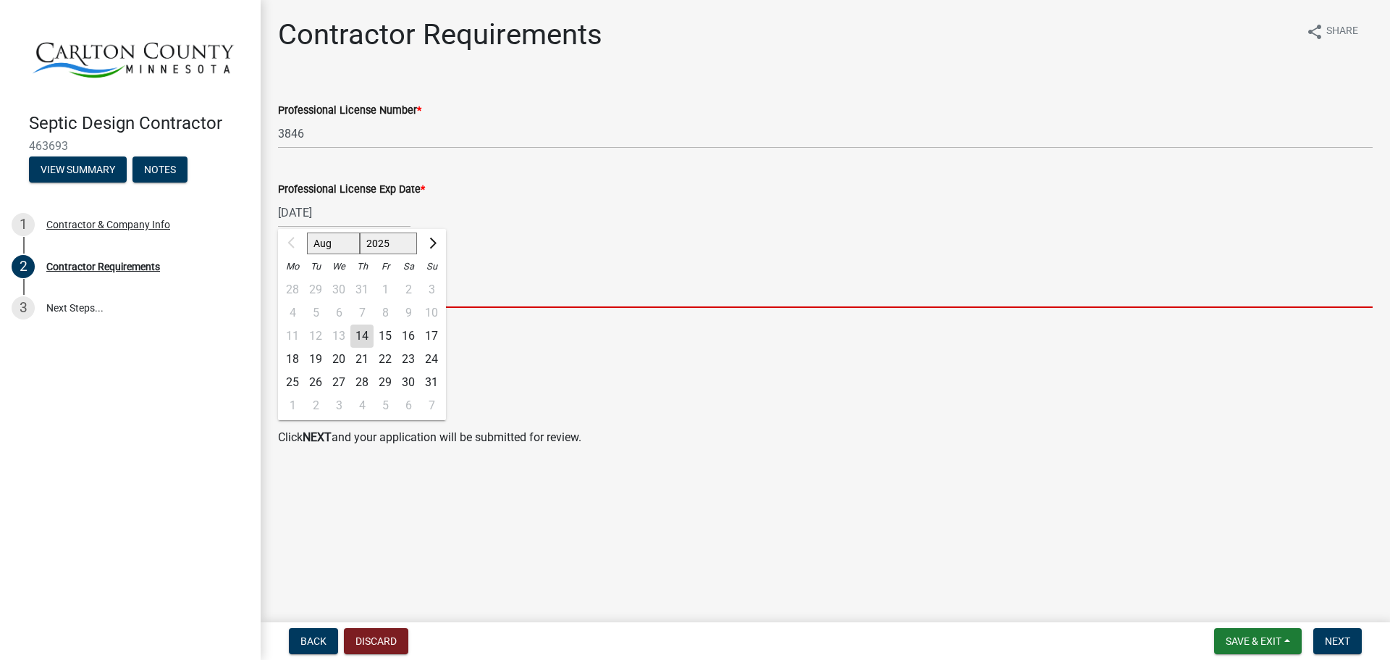
click at [497, 306] on input "Individual Certification Number *" at bounding box center [825, 293] width 1095 height 30
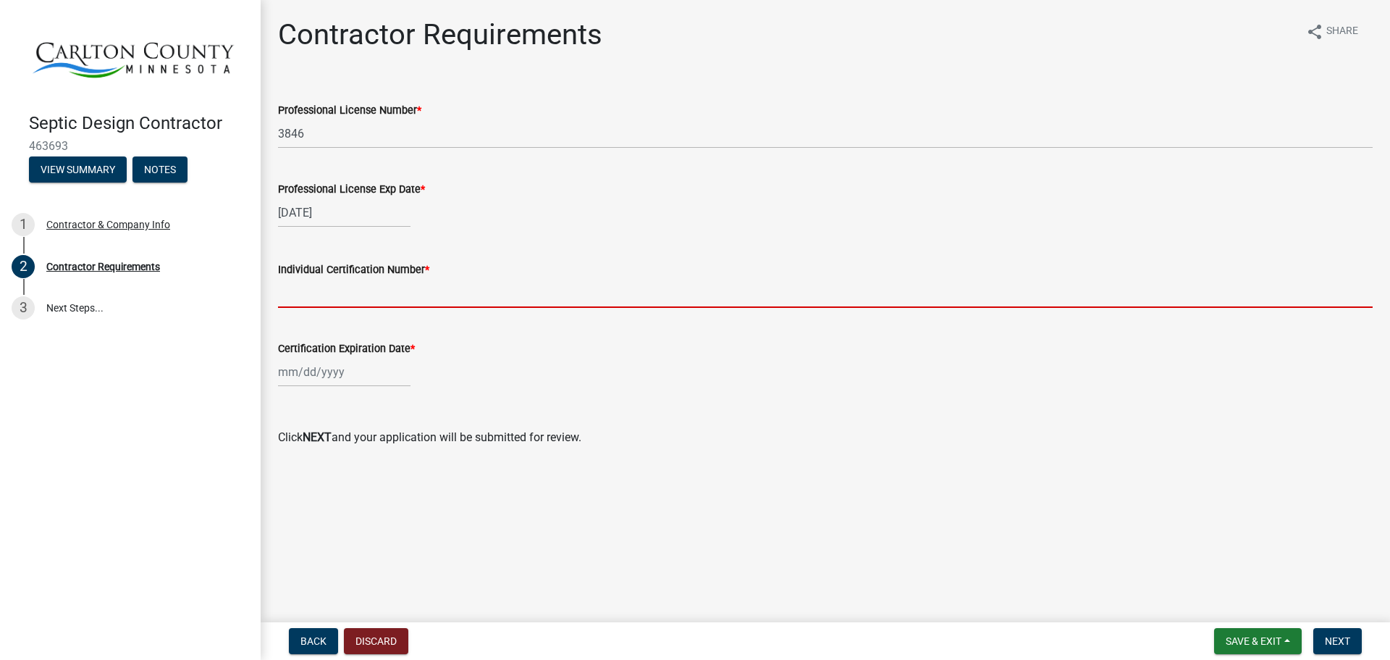
type input "9480"
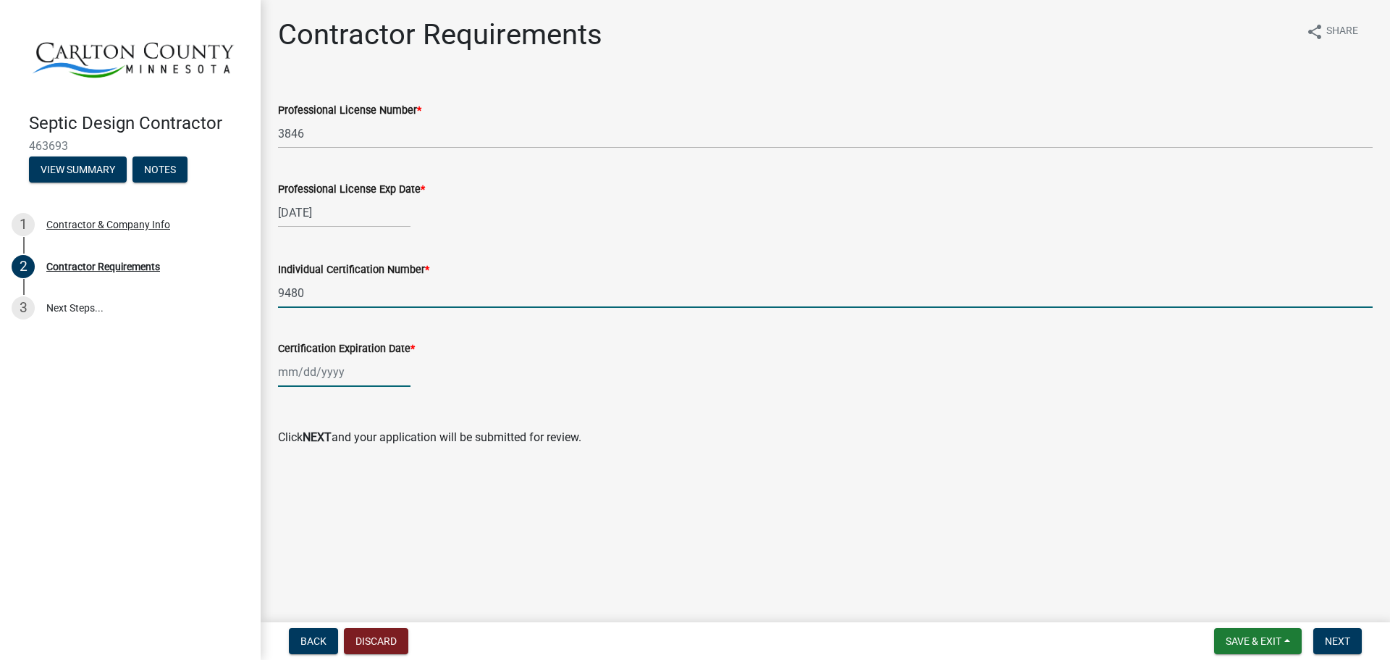
click at [343, 379] on div at bounding box center [344, 372] width 132 height 30
select select "8"
select select "2025"
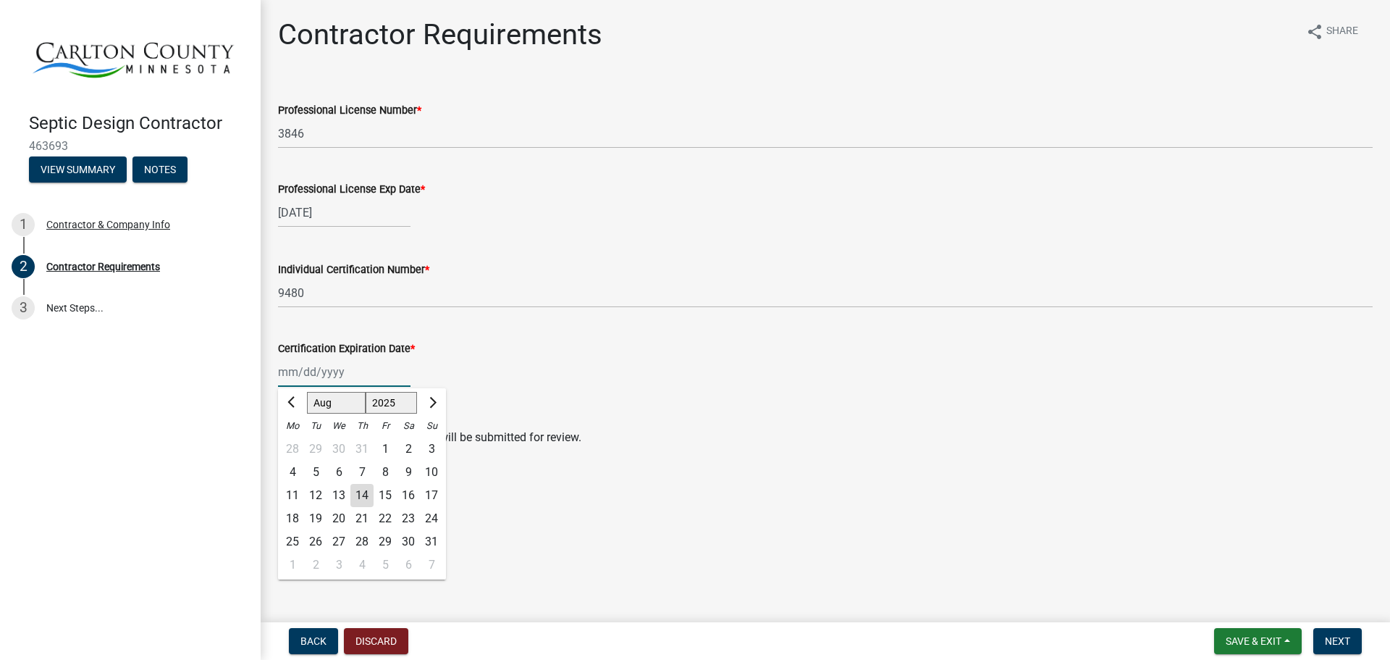
click at [354, 374] on input "Certification Expiration Date *" at bounding box center [344, 372] width 132 height 30
click at [314, 374] on input "02/13?2028" at bounding box center [344, 372] width 132 height 30
type input "[DATE]"
click at [603, 352] on div "Certification Expiration Date *" at bounding box center [825, 348] width 1095 height 17
click at [1335, 640] on span "Next" at bounding box center [1337, 641] width 25 height 12
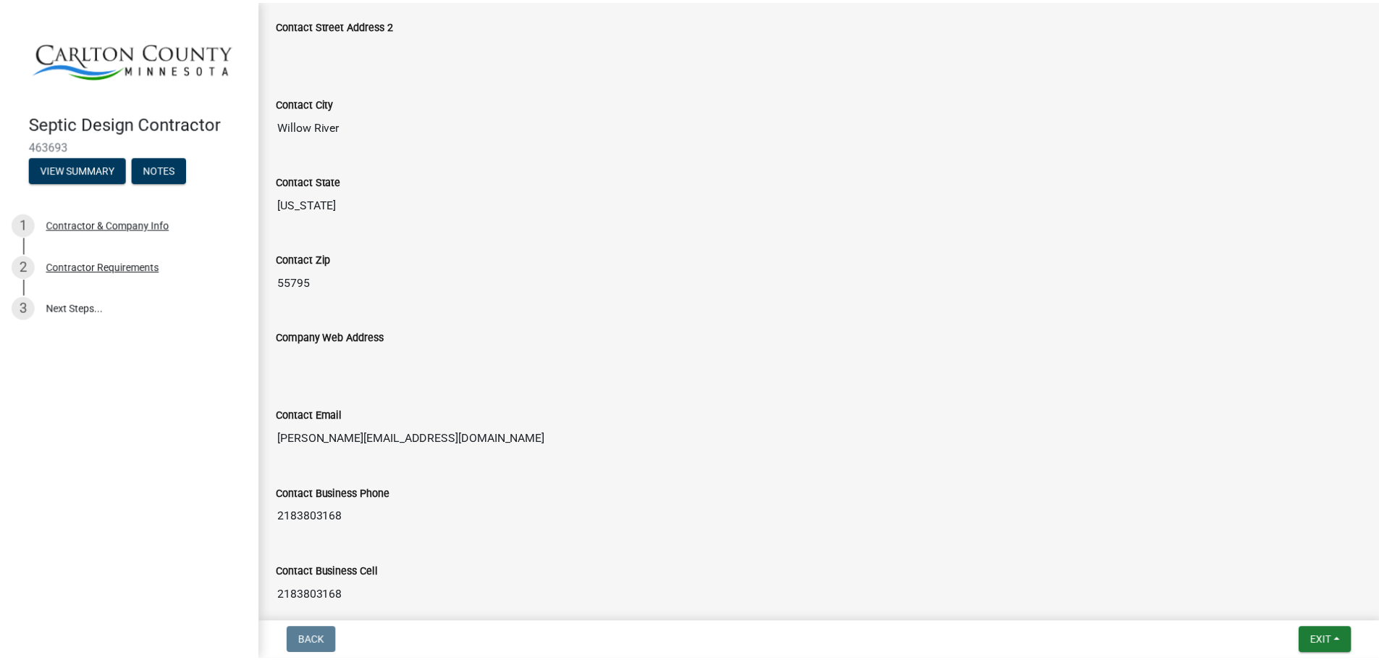
scroll to position [725, 0]
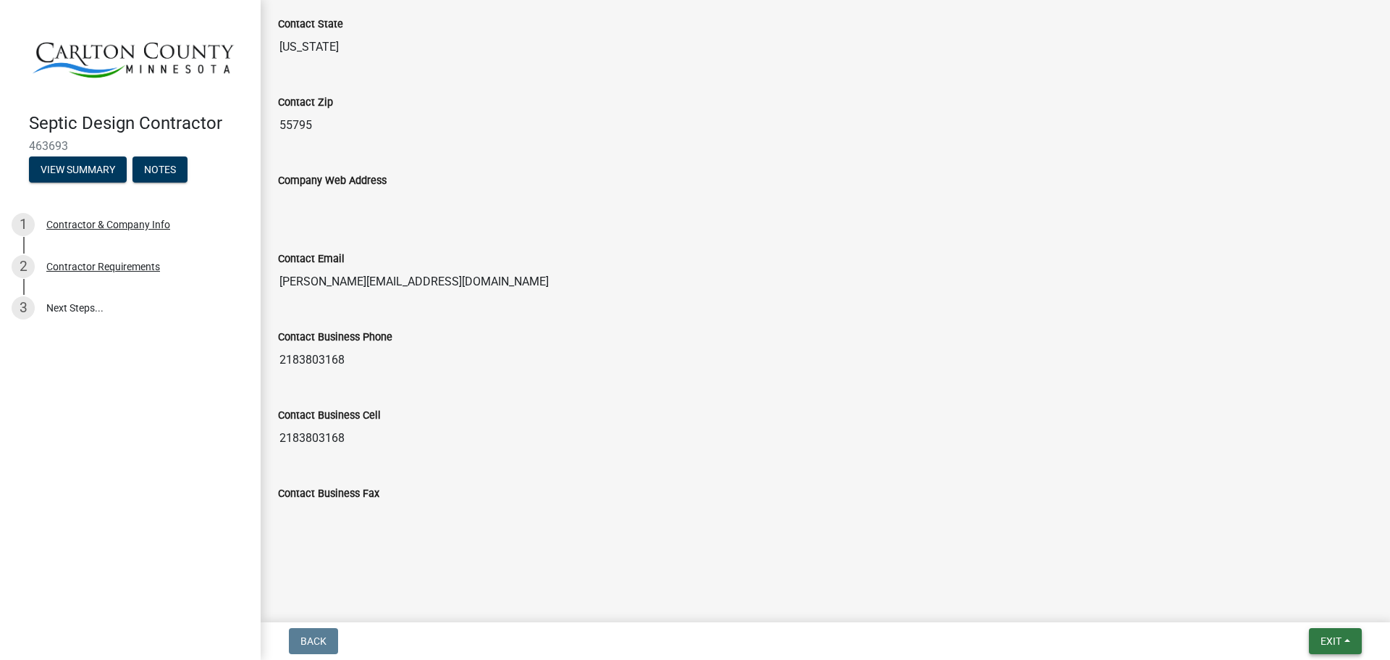
click at [1336, 647] on button "Exit" at bounding box center [1335, 641] width 53 height 26
click at [1321, 612] on button "Save & Exit" at bounding box center [1304, 603] width 116 height 35
